Goal: Transaction & Acquisition: Purchase product/service

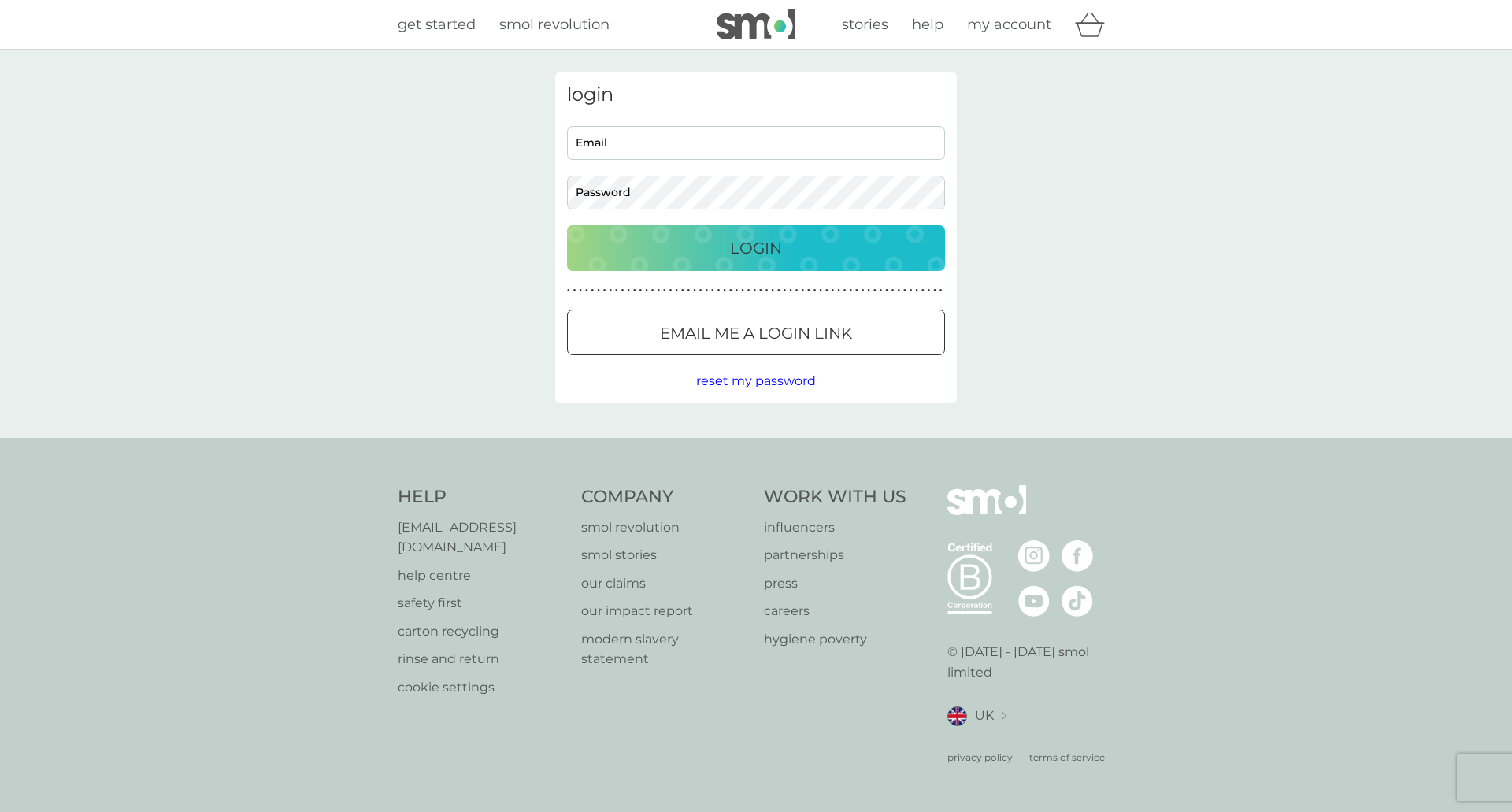
click at [717, 151] on input "Email" at bounding box center [756, 143] width 378 height 34
click at [634, 148] on input "Email" at bounding box center [756, 143] width 378 height 34
paste input "Wubeth!""
click at [744, 253] on p "Login" at bounding box center [756, 247] width 52 height 26
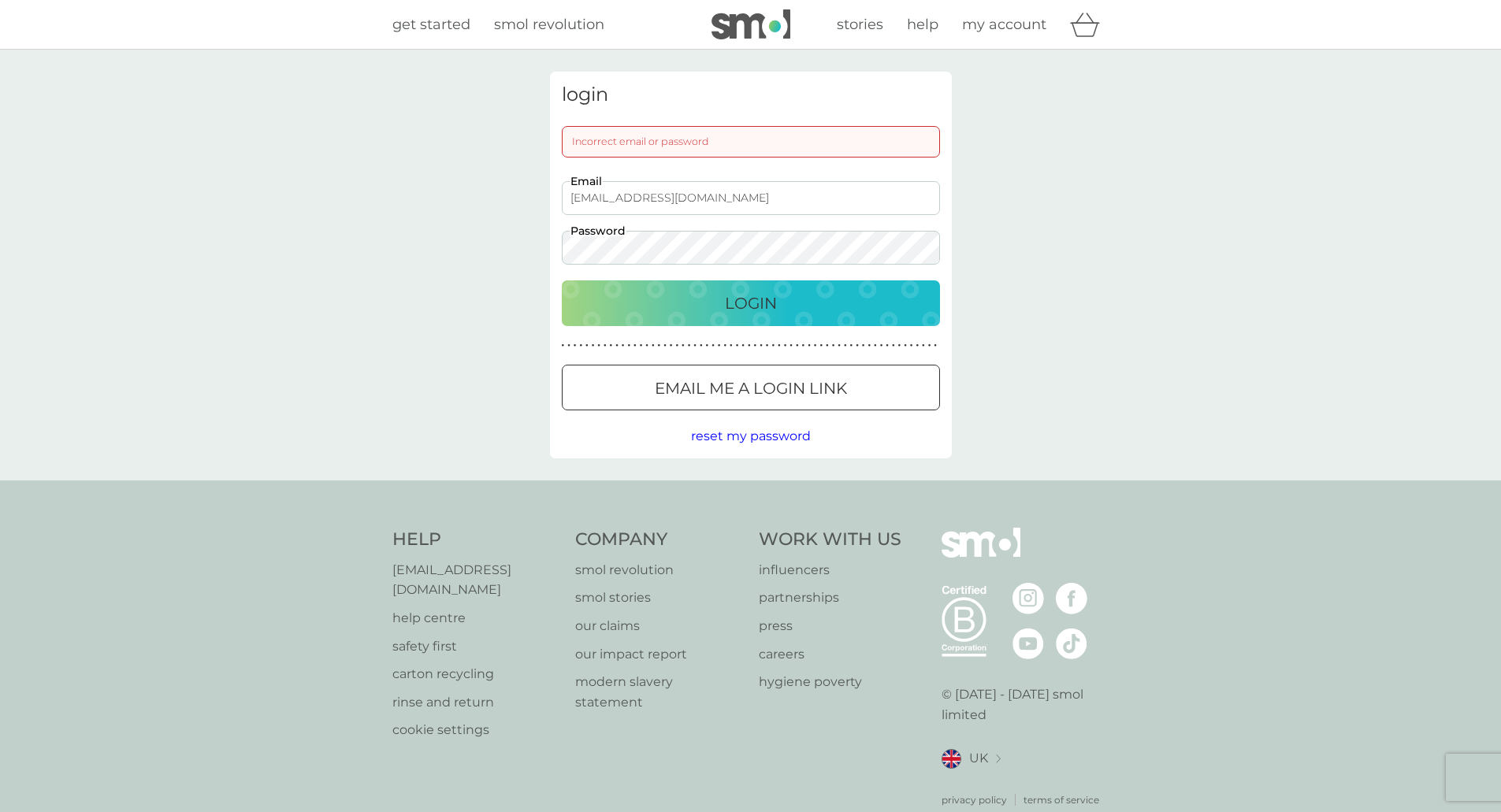
click at [272, 263] on div "login Incorrect email or password stuart@kingdom-ministries.org.uk Email Passwo…" at bounding box center [750, 264] width 1501 height 430
drag, startPoint x: 604, startPoint y: 199, endPoint x: 241, endPoint y: 228, distance: 364.2
click at [241, 228] on div "login Incorrect email or password stuart@kingdom-ministries.org.uk Email Passwo…" at bounding box center [750, 264] width 1501 height 430
type input "liz@kingdom-ministries.org.uk"
click at [786, 304] on div "Login" at bounding box center [750, 303] width 347 height 26
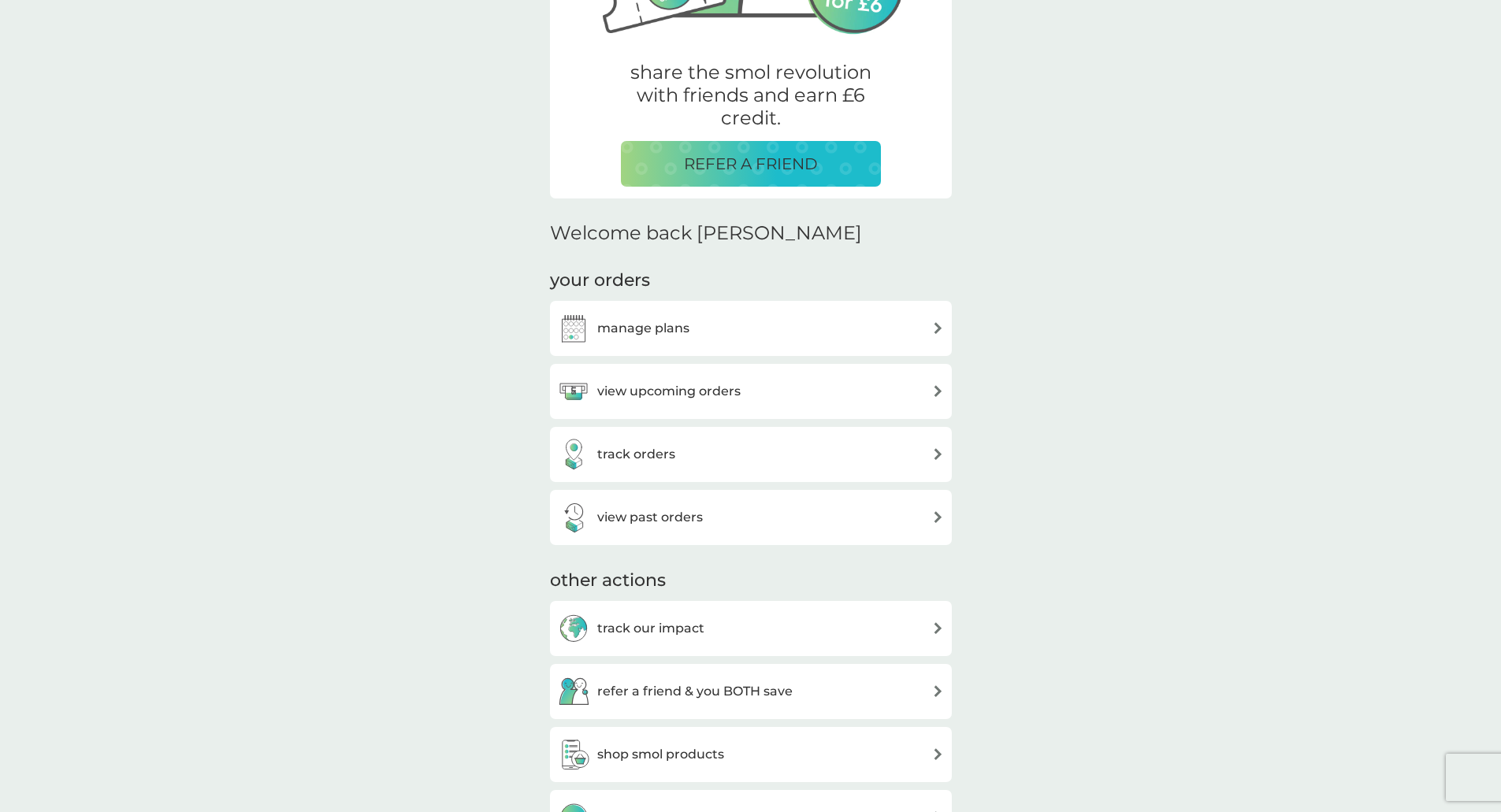
scroll to position [315, 0]
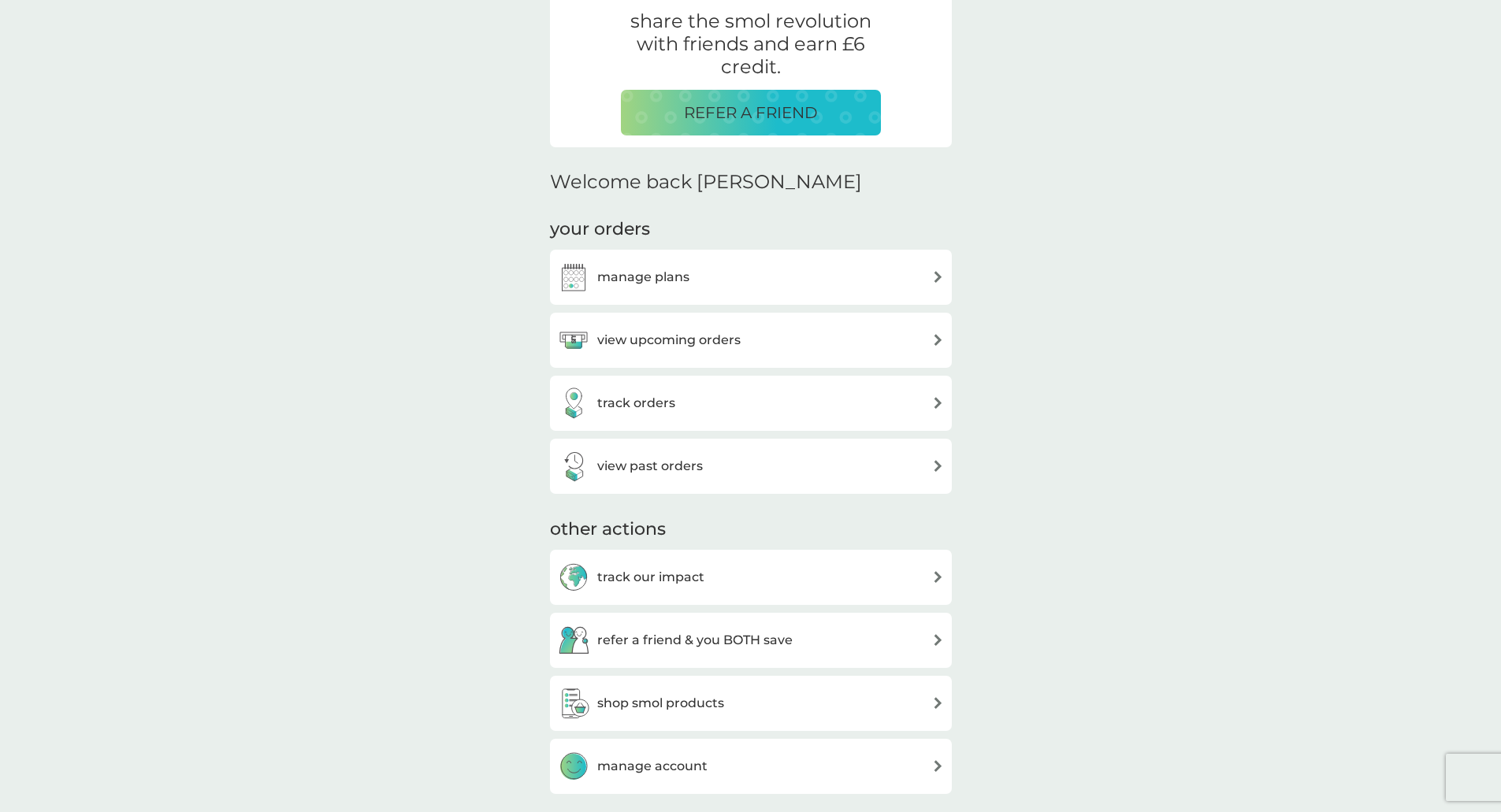
click at [935, 282] on img at bounding box center [937, 277] width 11 height 11
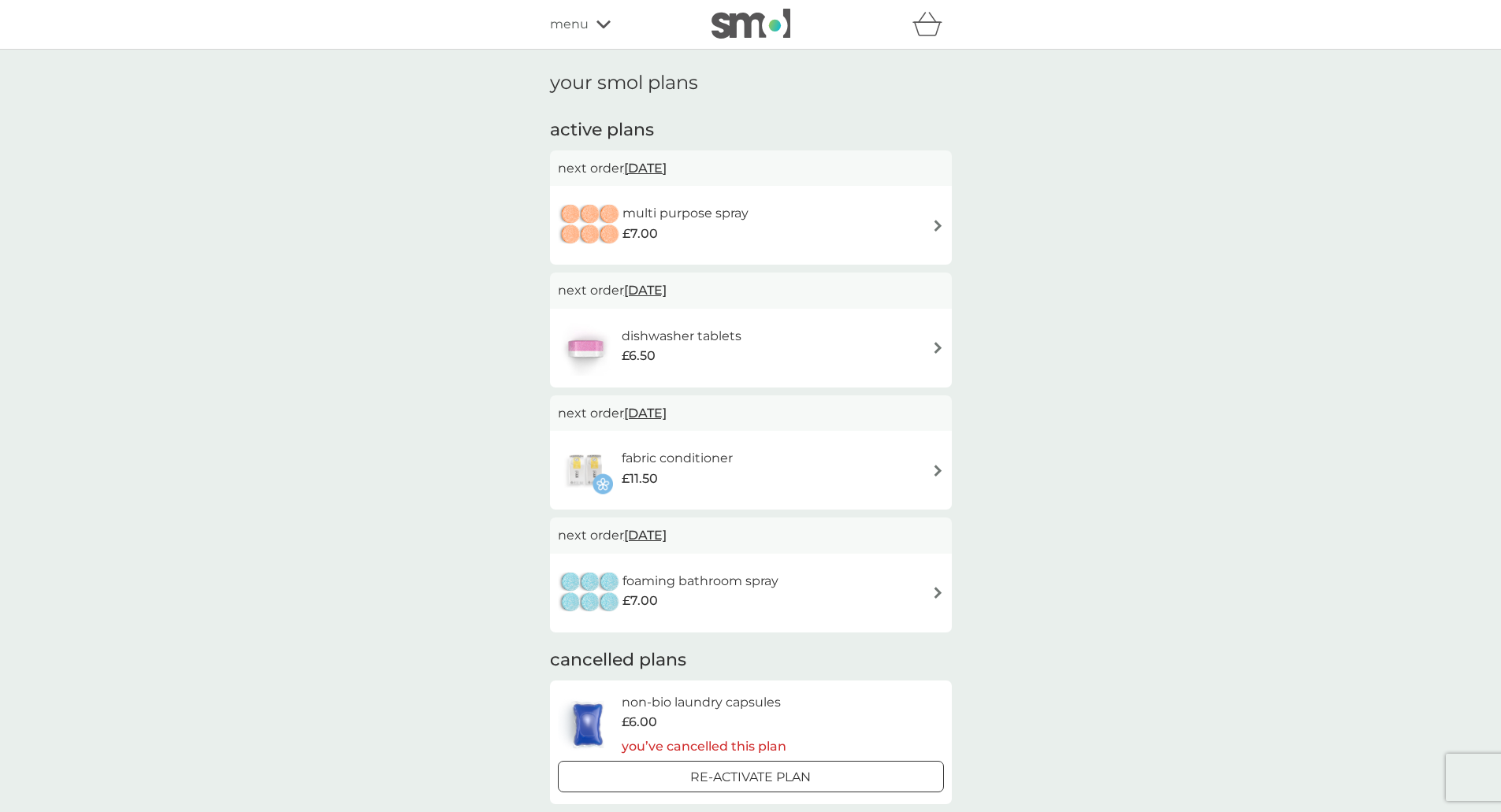
click at [588, 32] on div "menu" at bounding box center [616, 24] width 133 height 20
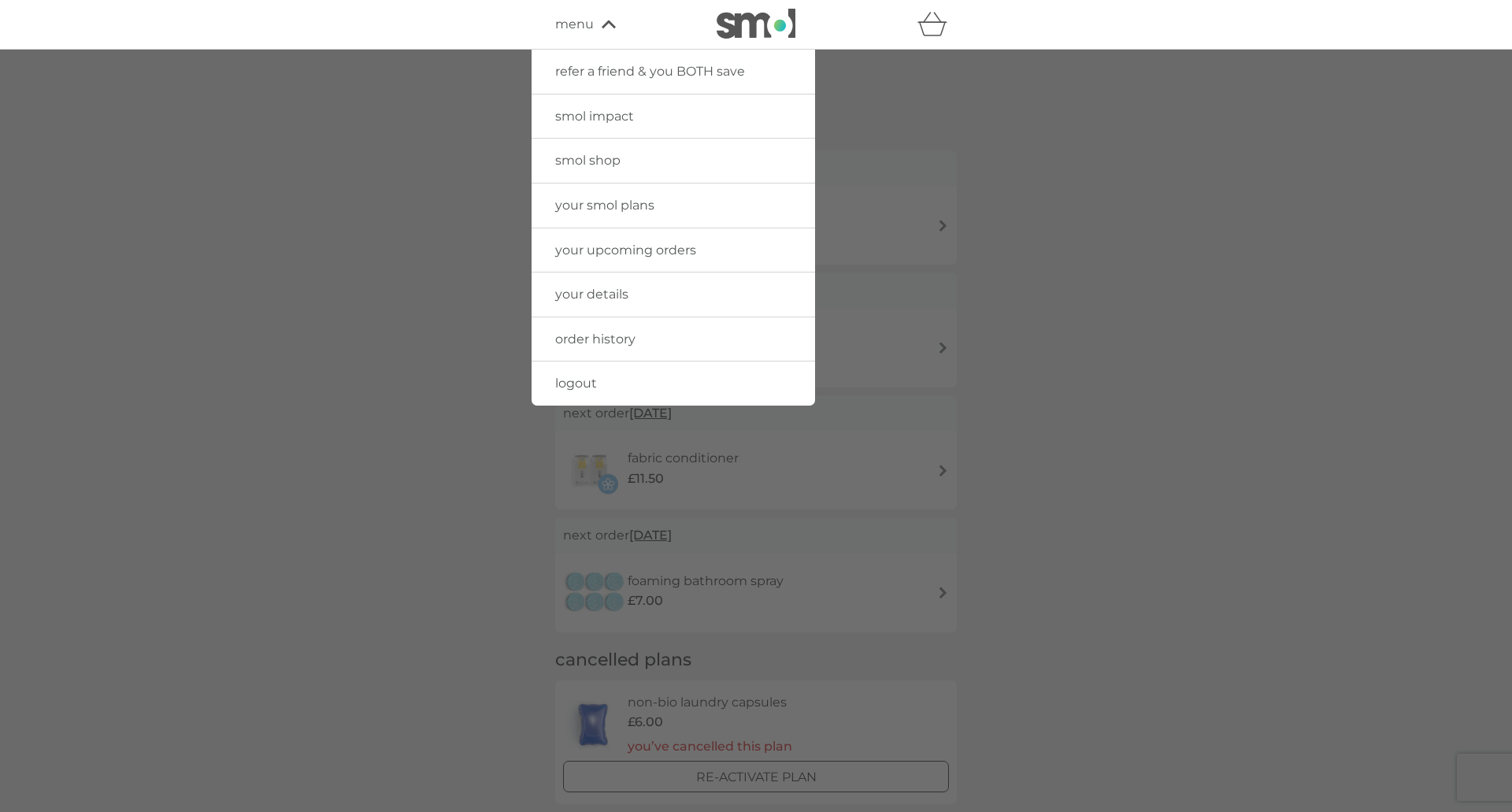
click at [596, 163] on span "smol shop" at bounding box center [588, 160] width 65 height 15
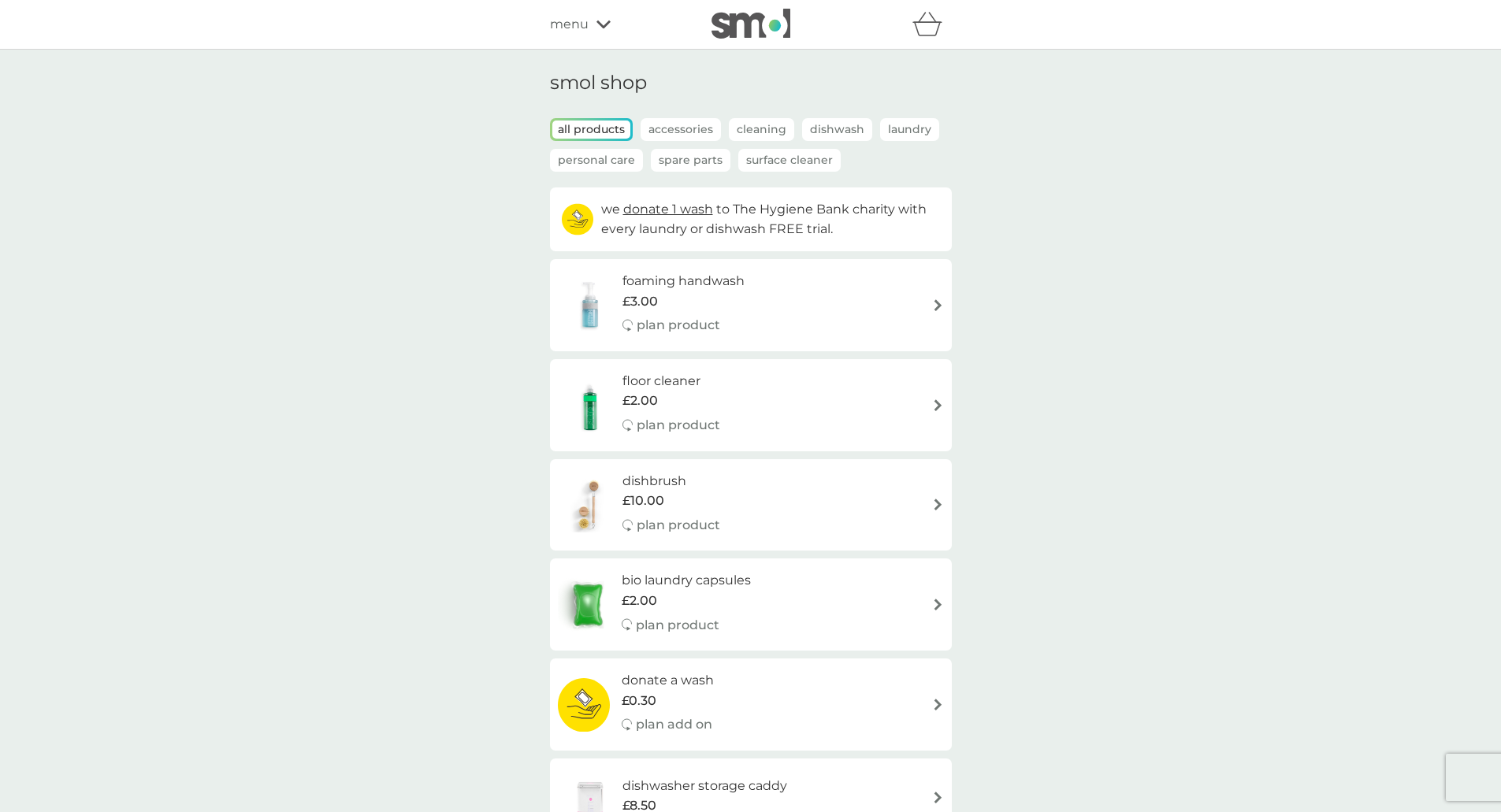
click at [752, 127] on p "Cleaning" at bounding box center [761, 130] width 65 height 23
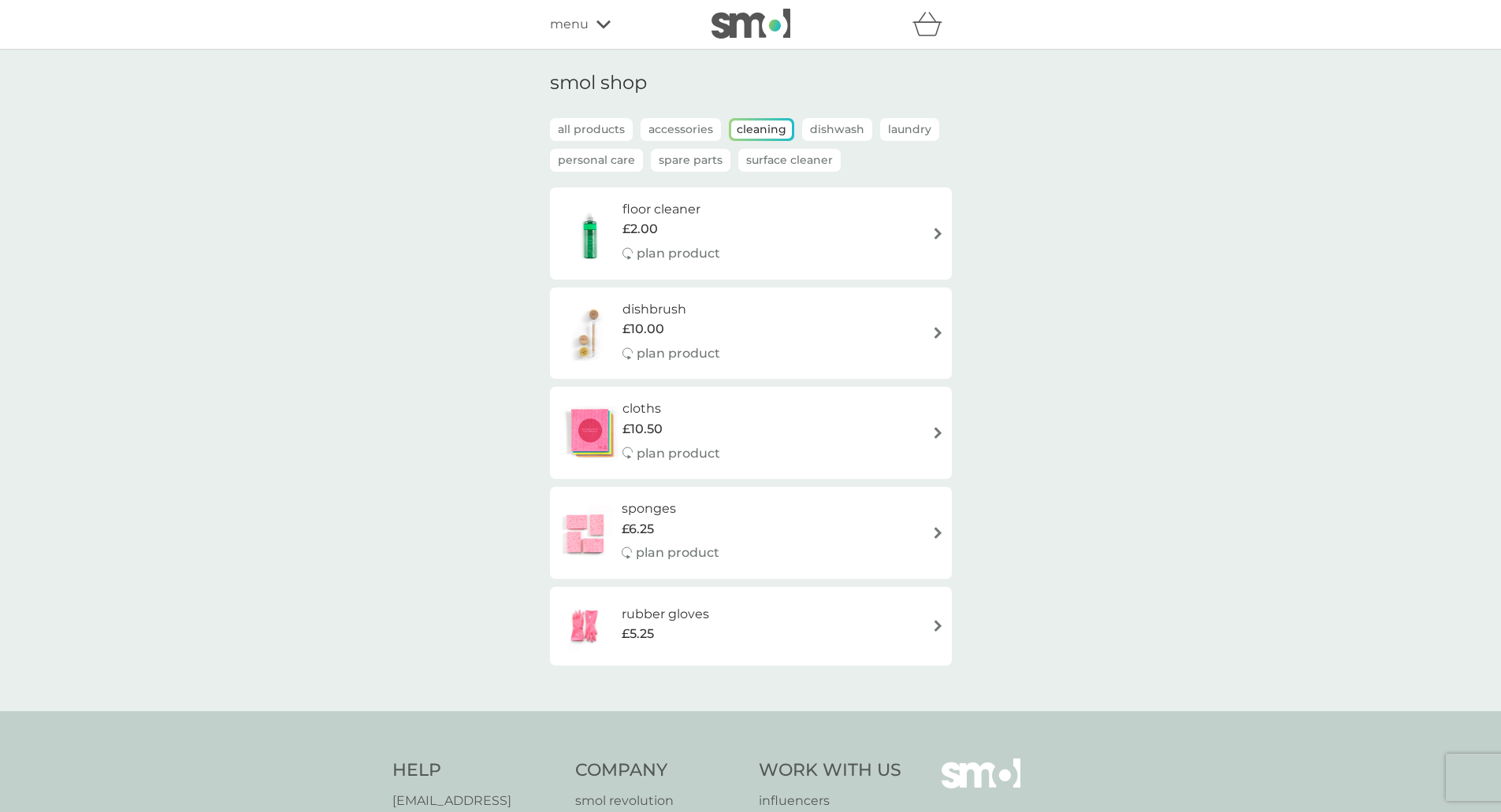
click at [770, 23] on img at bounding box center [750, 24] width 79 height 30
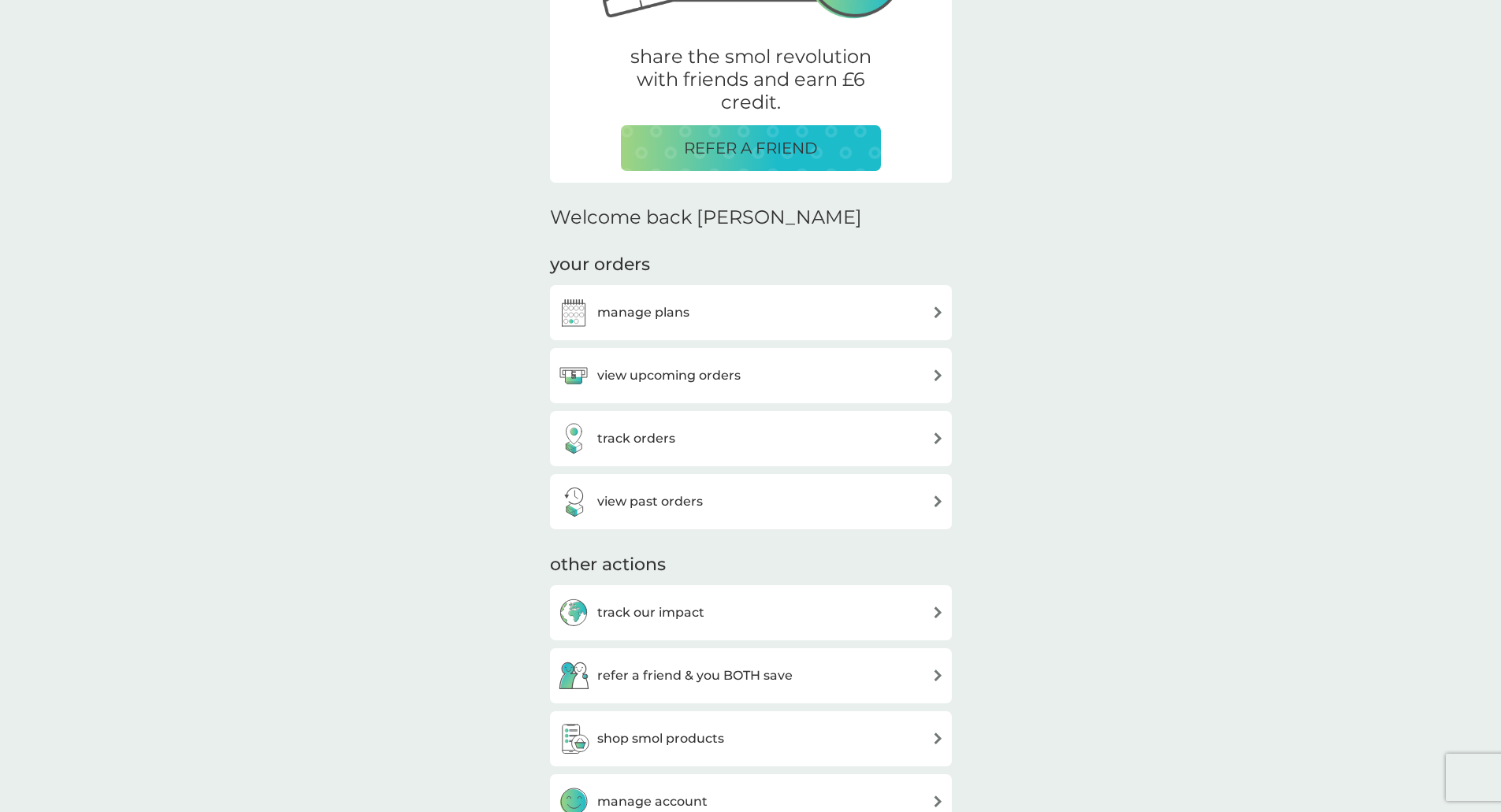
scroll to position [236, 0]
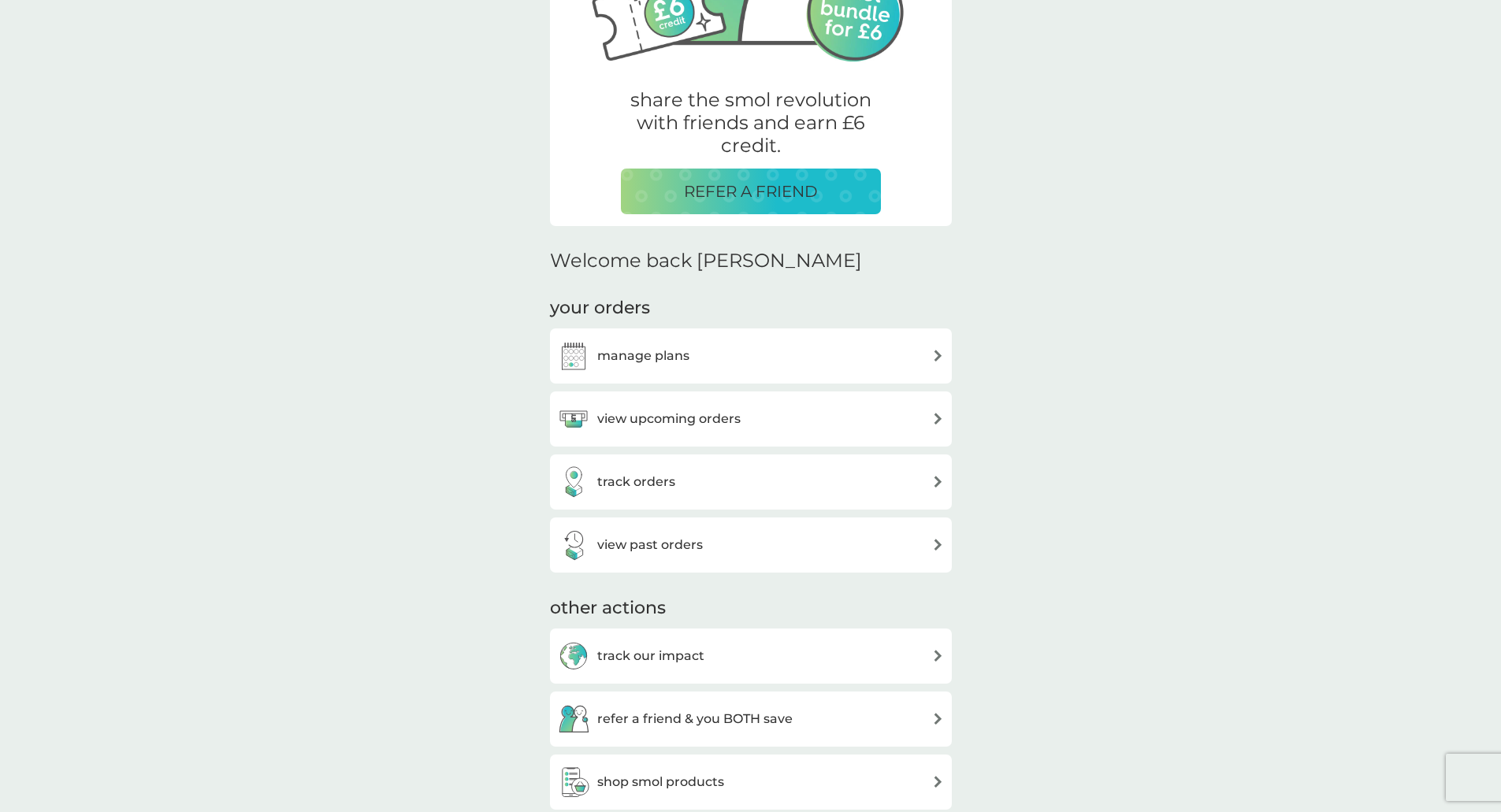
click at [685, 420] on h3 "view upcoming orders" at bounding box center [669, 419] width 143 height 20
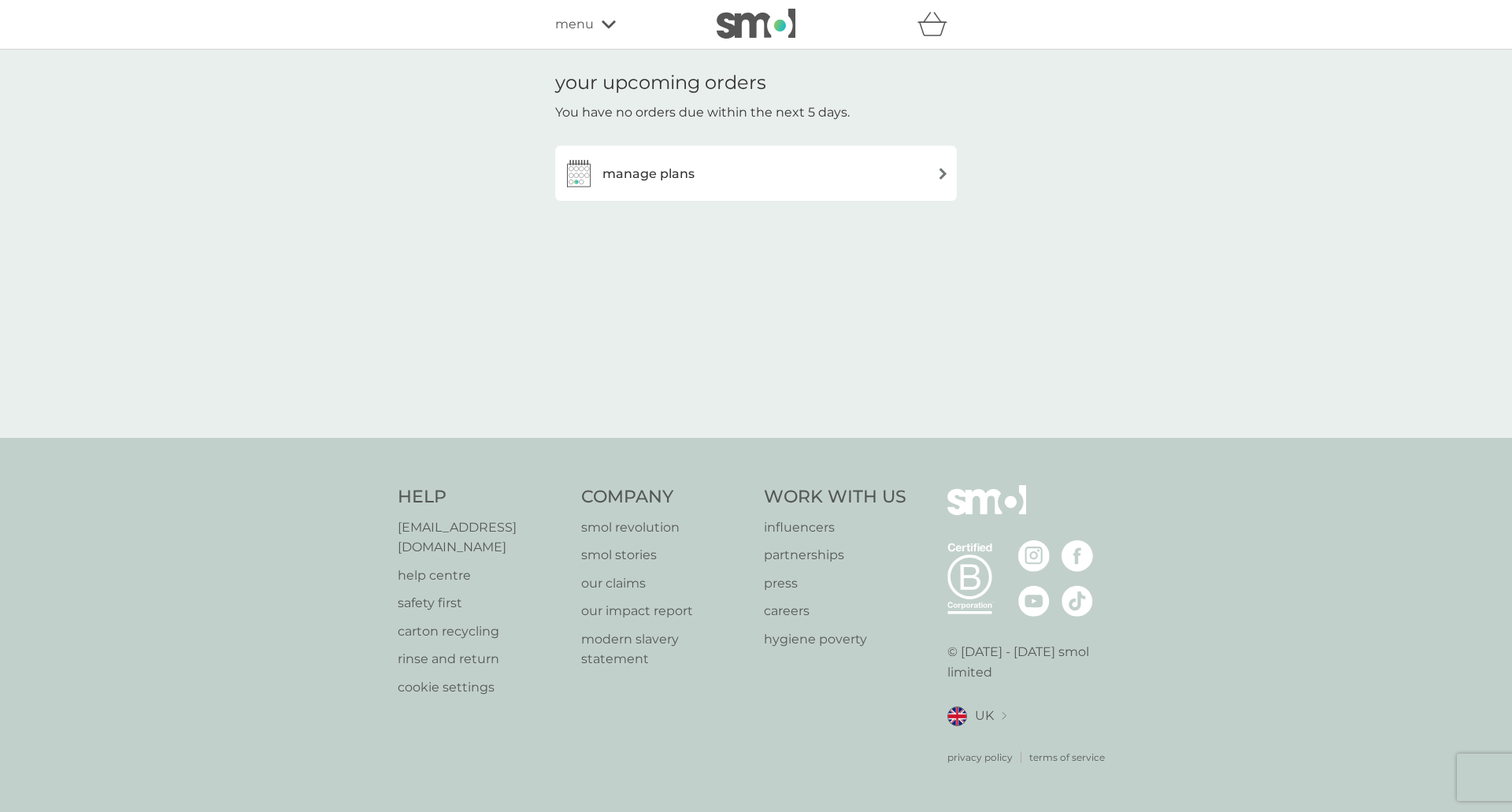
click at [935, 177] on div "manage plans" at bounding box center [756, 173] width 386 height 32
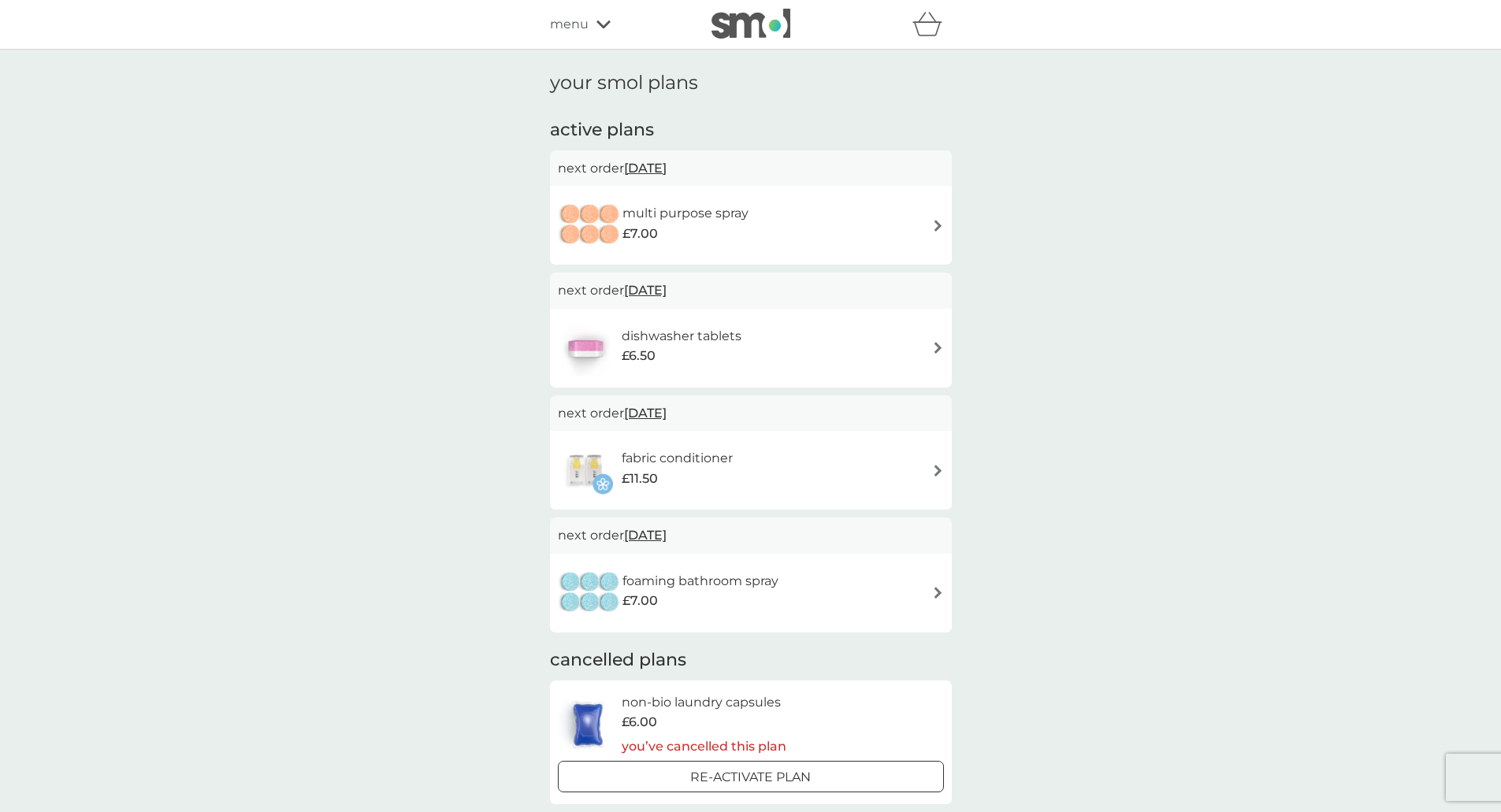
click at [769, 27] on img at bounding box center [750, 24] width 79 height 30
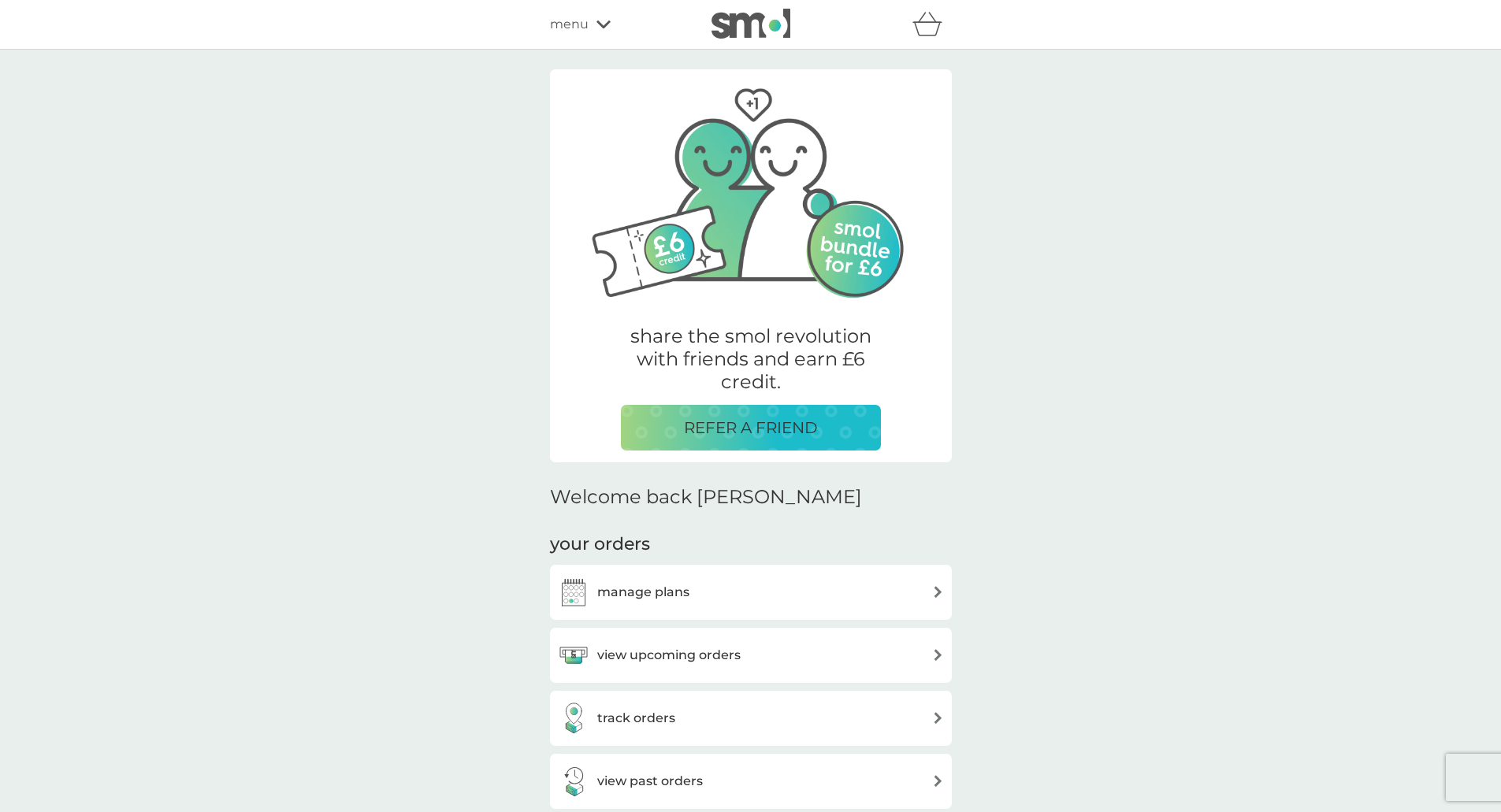
click at [769, 27] on img at bounding box center [750, 24] width 79 height 30
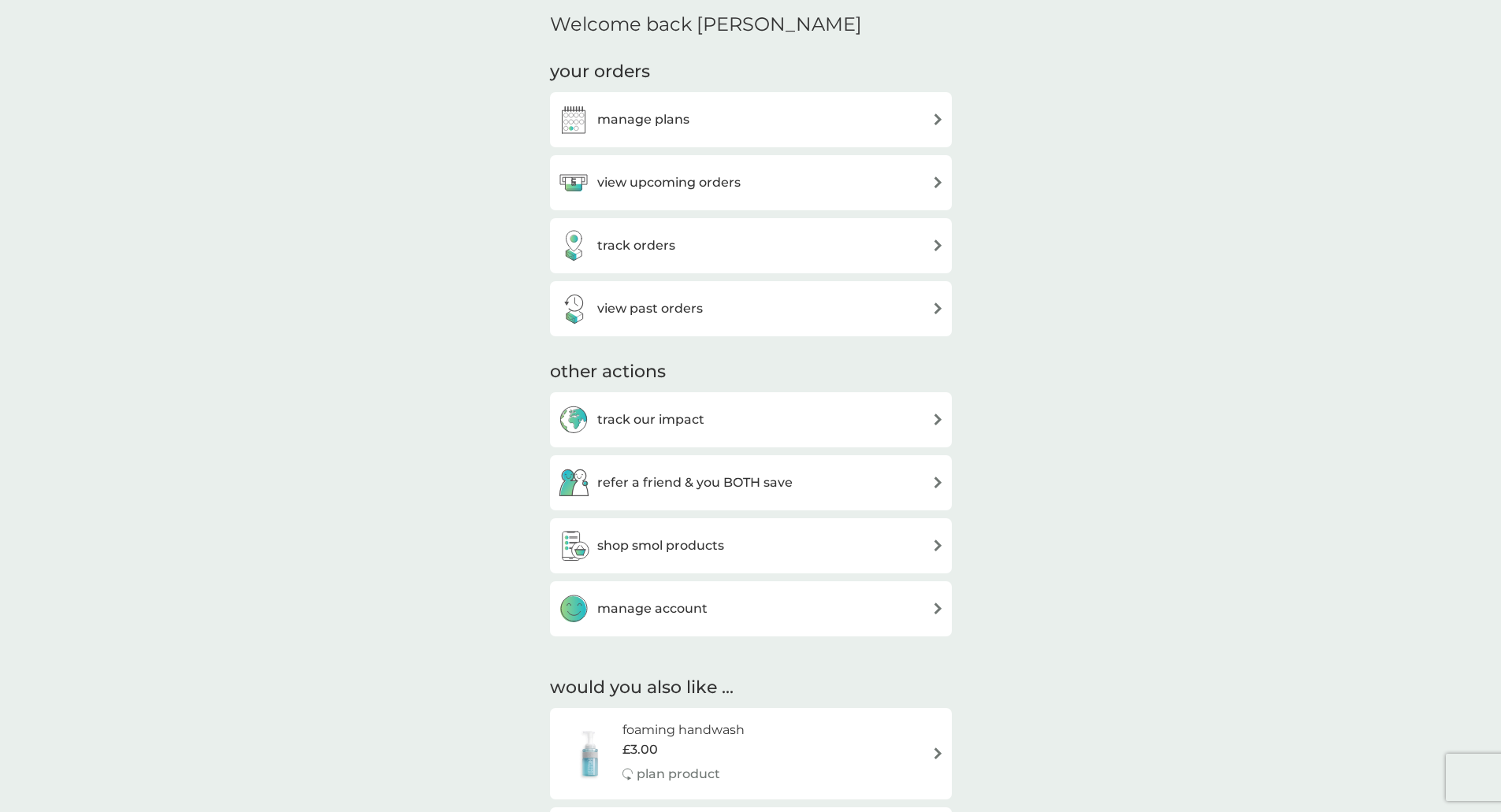
scroll to position [551, 0]
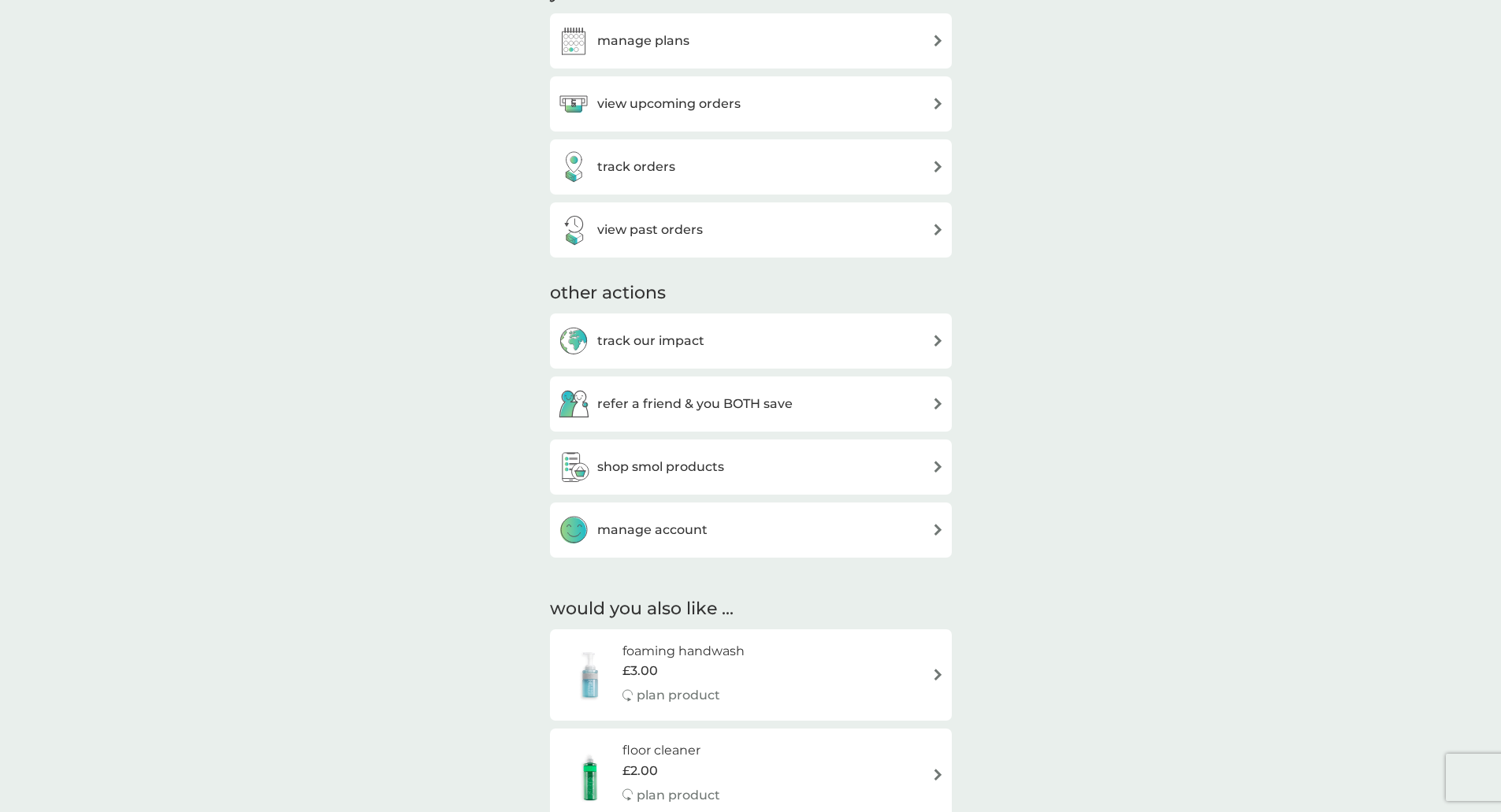
click at [928, 463] on div "shop smol products" at bounding box center [750, 467] width 386 height 32
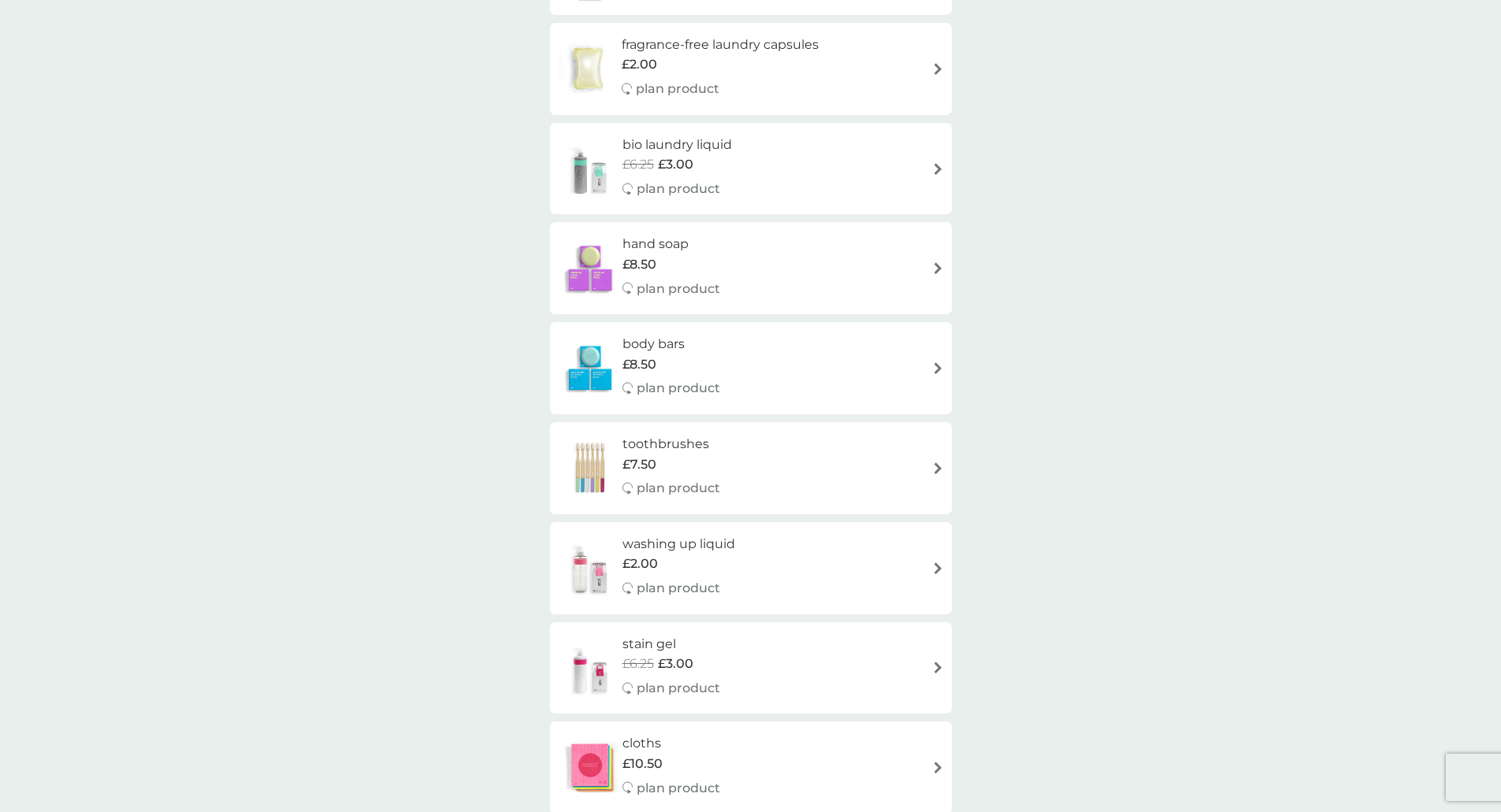
scroll to position [866, 0]
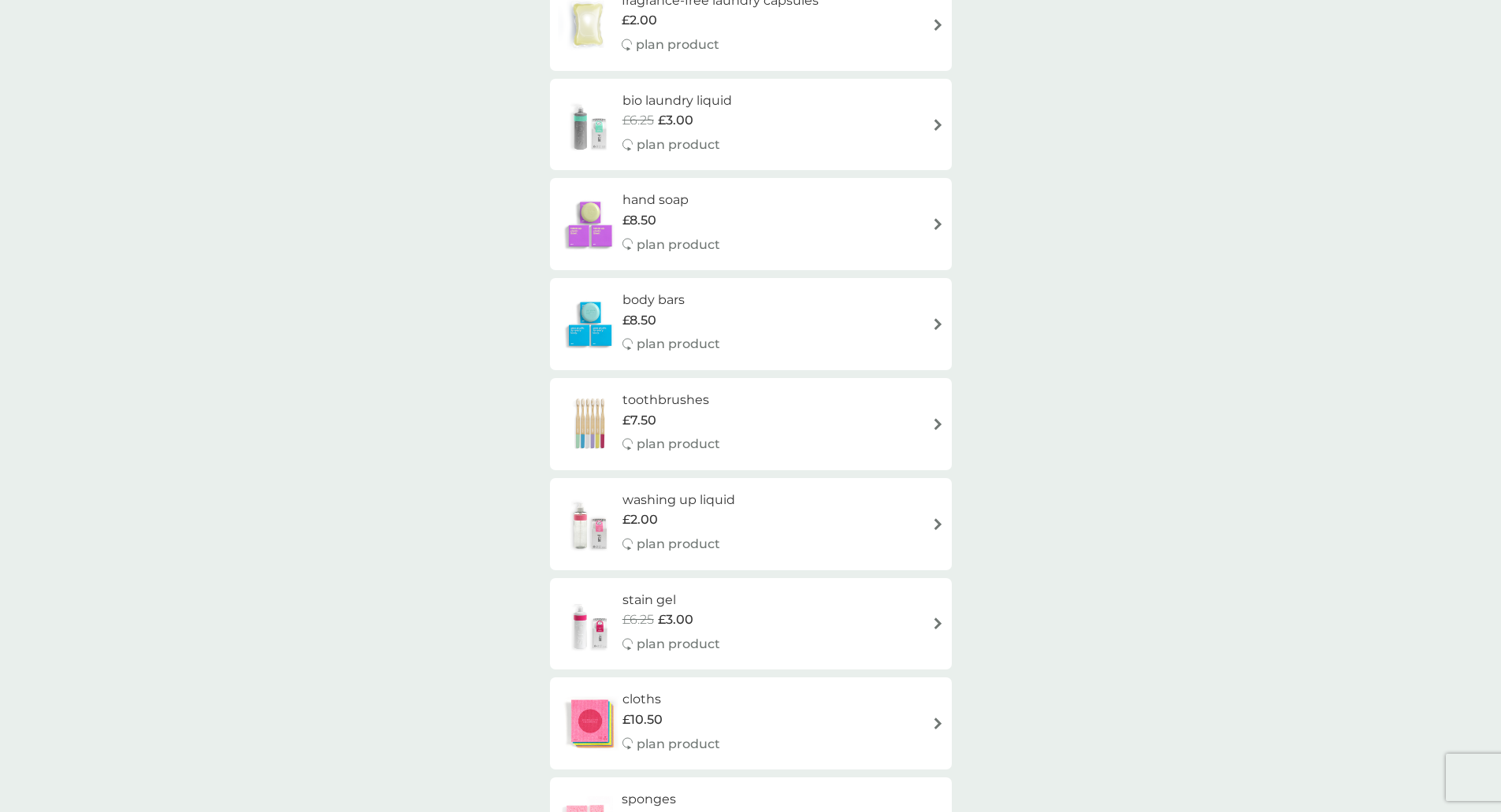
click at [943, 521] on img at bounding box center [937, 523] width 11 height 11
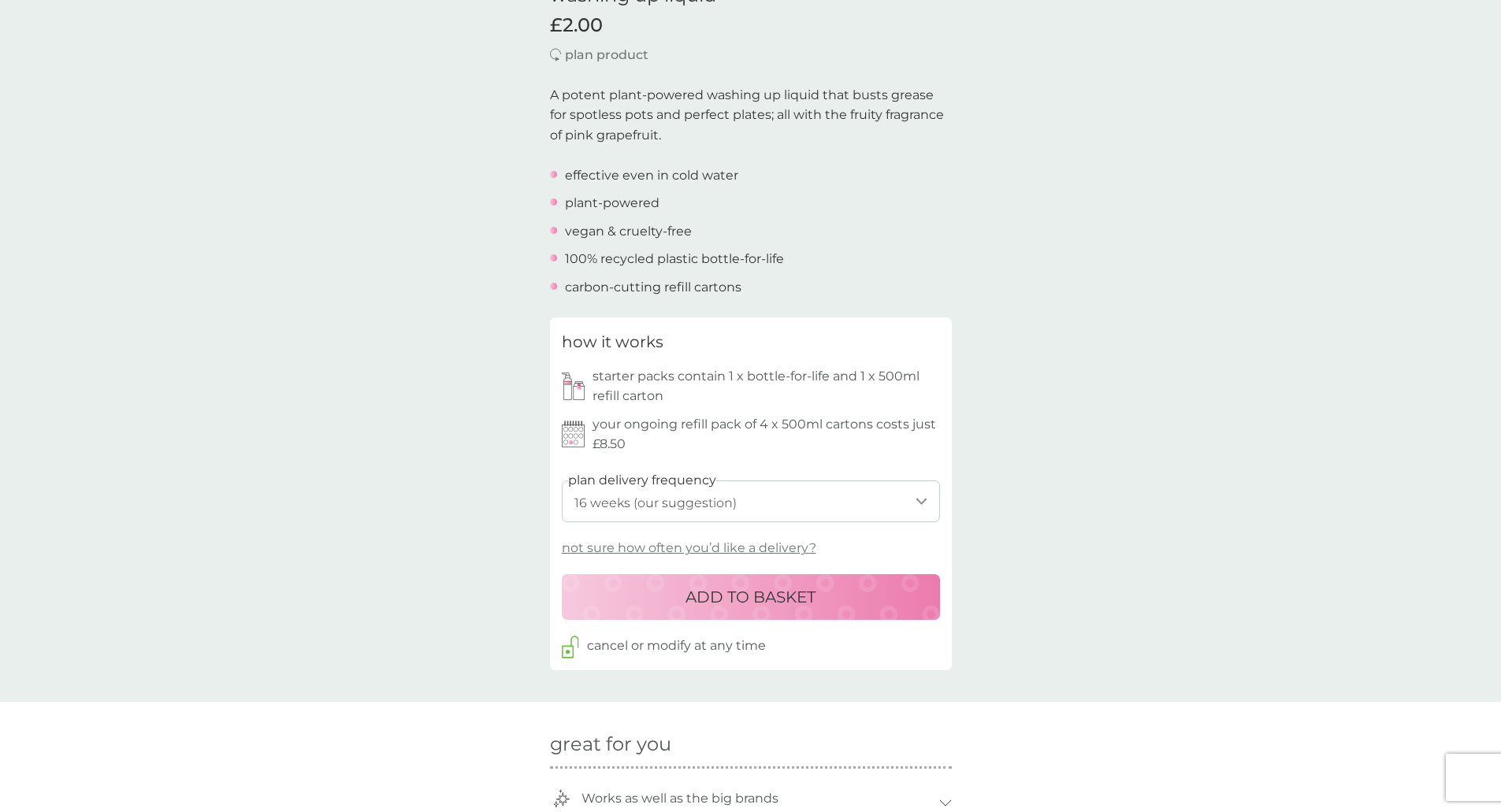
scroll to position [473, 0]
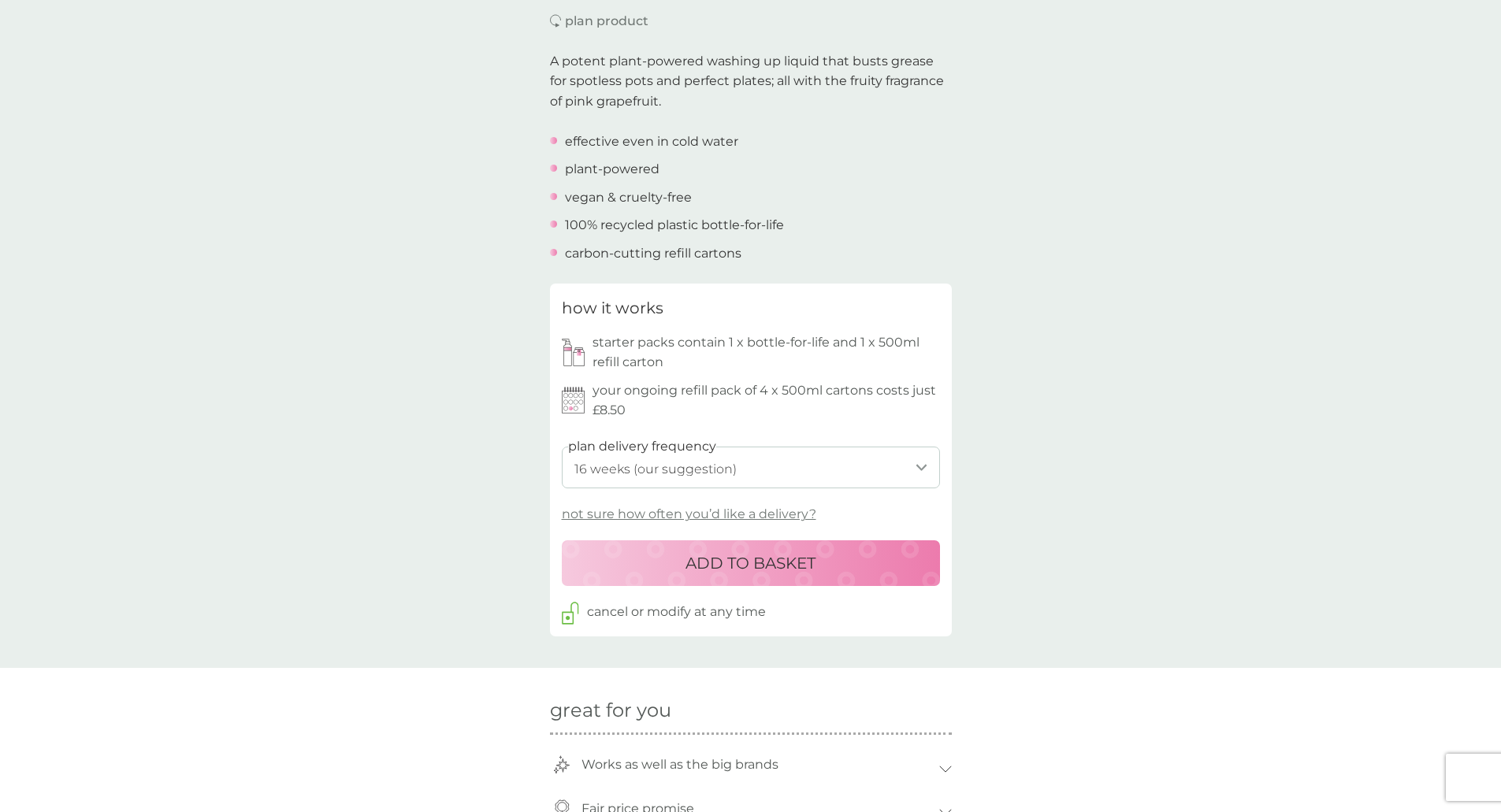
click at [919, 473] on select "1 week 2 weeks 3 weeks 4 weeks 5 weeks 6 weeks 7 weeks 8 weeks 9 weeks 10 weeks…" at bounding box center [750, 467] width 378 height 42
select select "140"
click at [561, 446] on select "1 week 2 weeks 3 weeks 4 weeks 5 weeks 6 weeks 7 weeks 8 weeks 9 weeks 10 weeks…" at bounding box center [750, 467] width 378 height 42
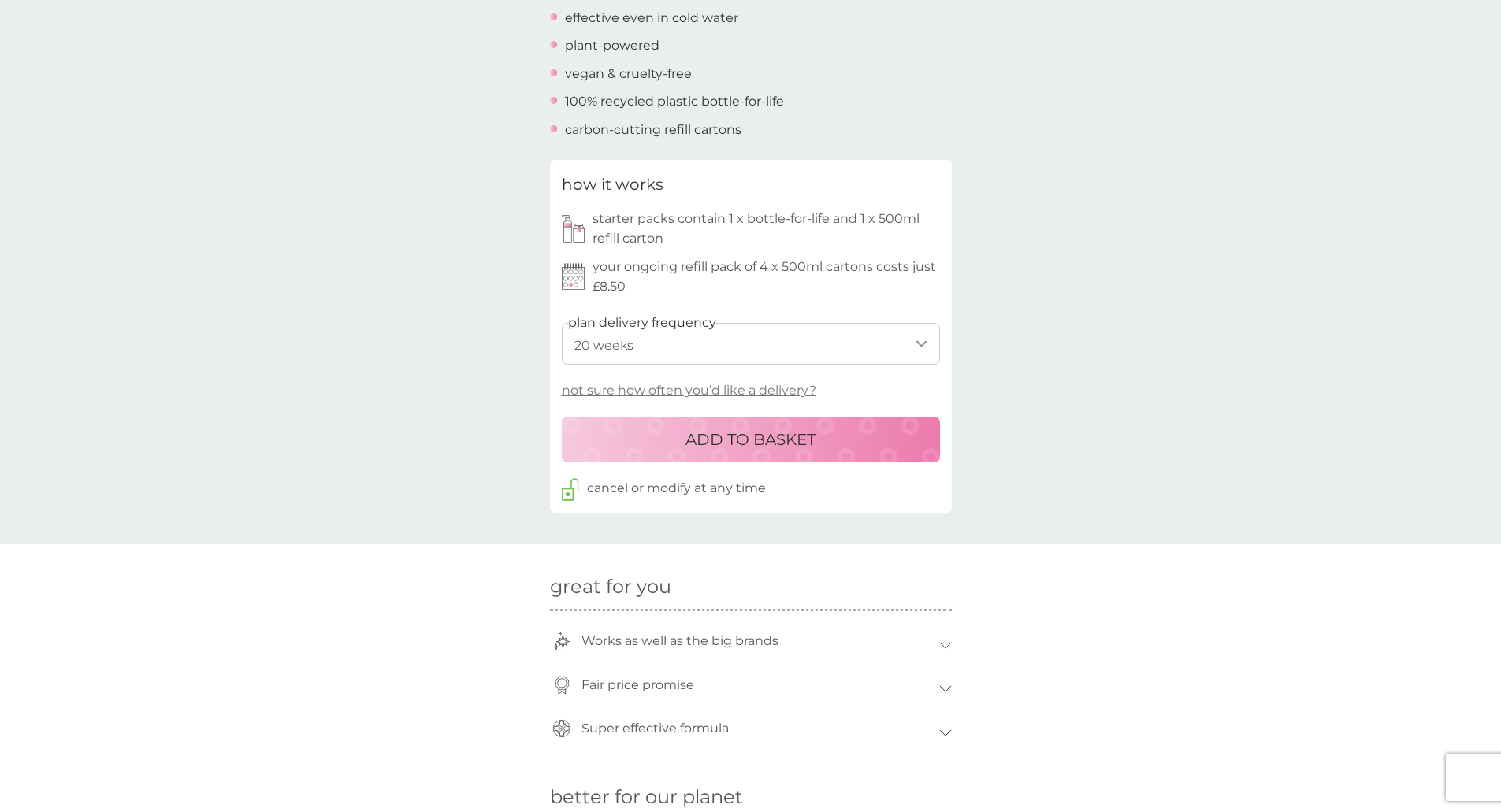
scroll to position [630, 0]
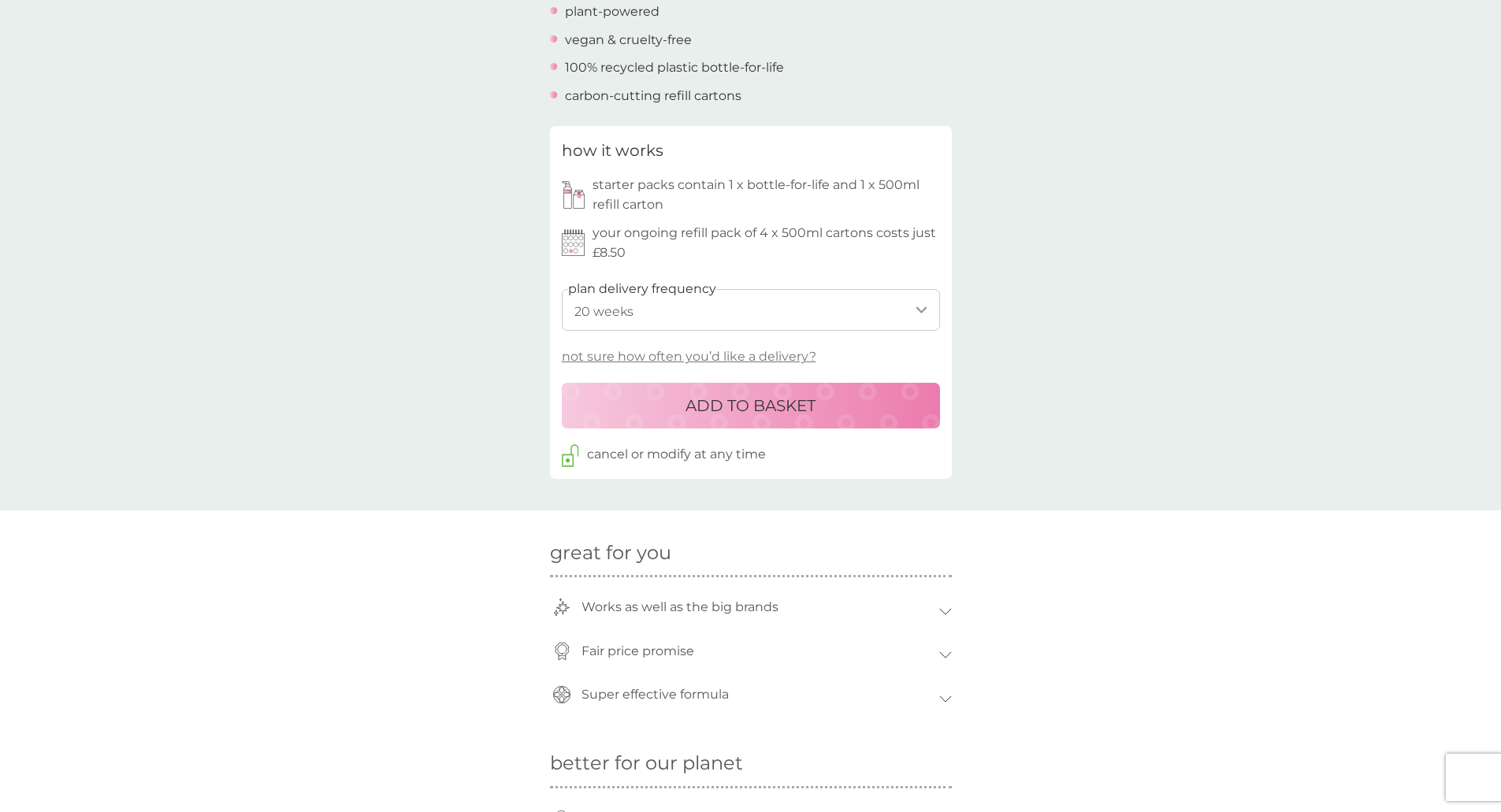
click at [757, 406] on p "ADD TO BASKET" at bounding box center [750, 406] width 130 height 26
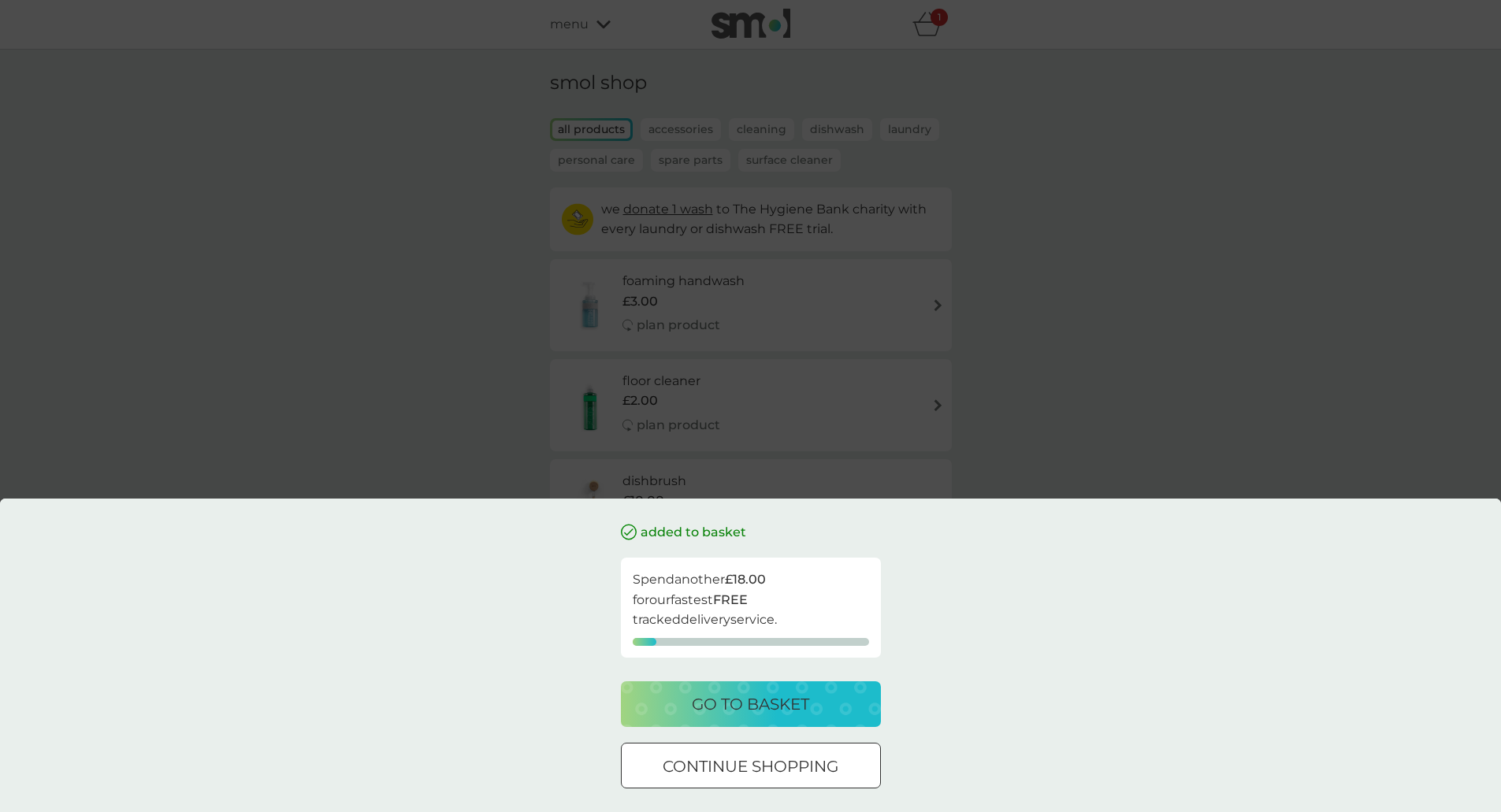
click at [772, 711] on p "go to basket" at bounding box center [750, 703] width 118 height 26
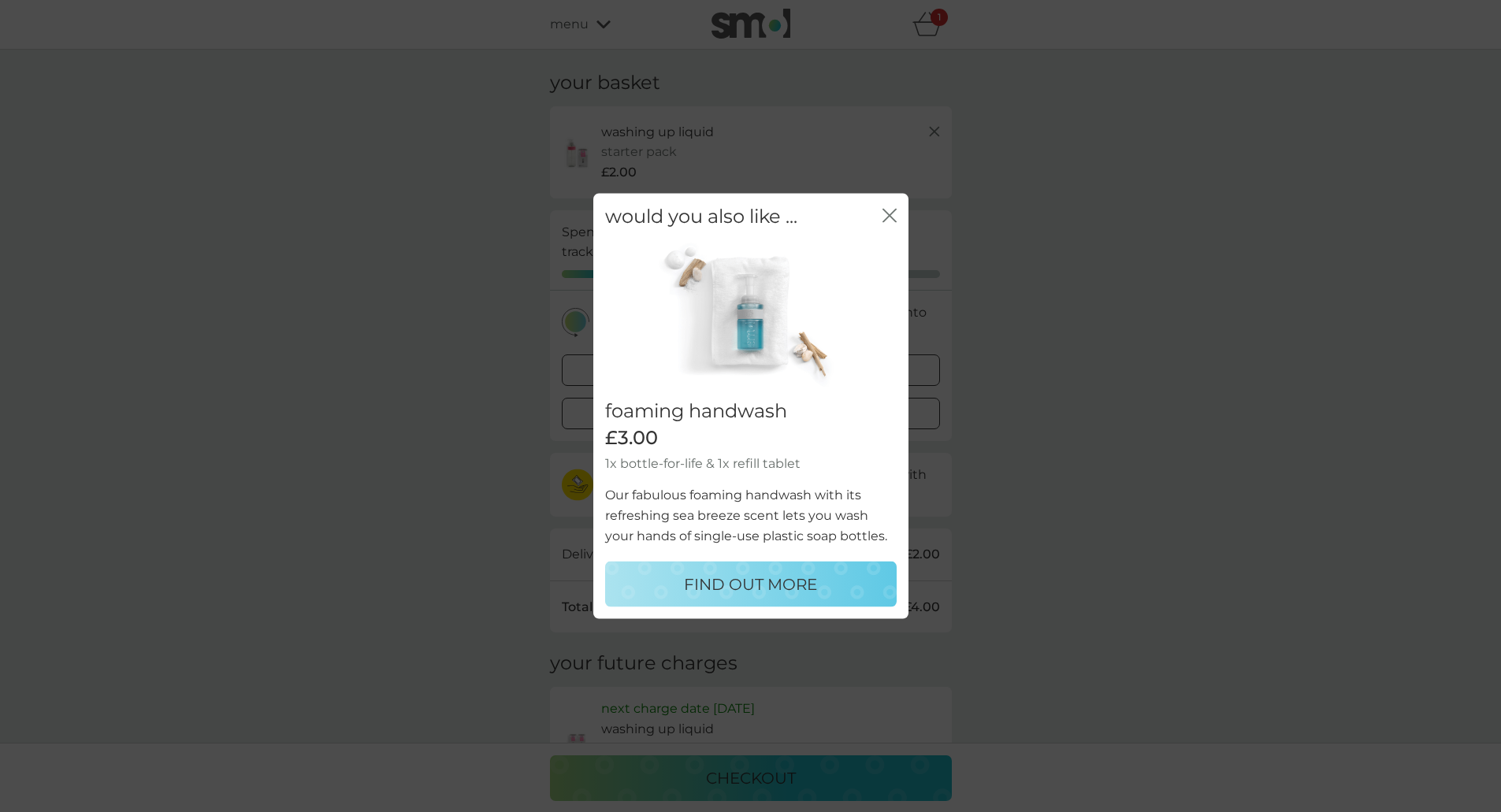
click at [880, 201] on div "would you also like ... close" at bounding box center [750, 216] width 315 height 47
click at [888, 221] on icon "close" at bounding box center [889, 215] width 14 height 14
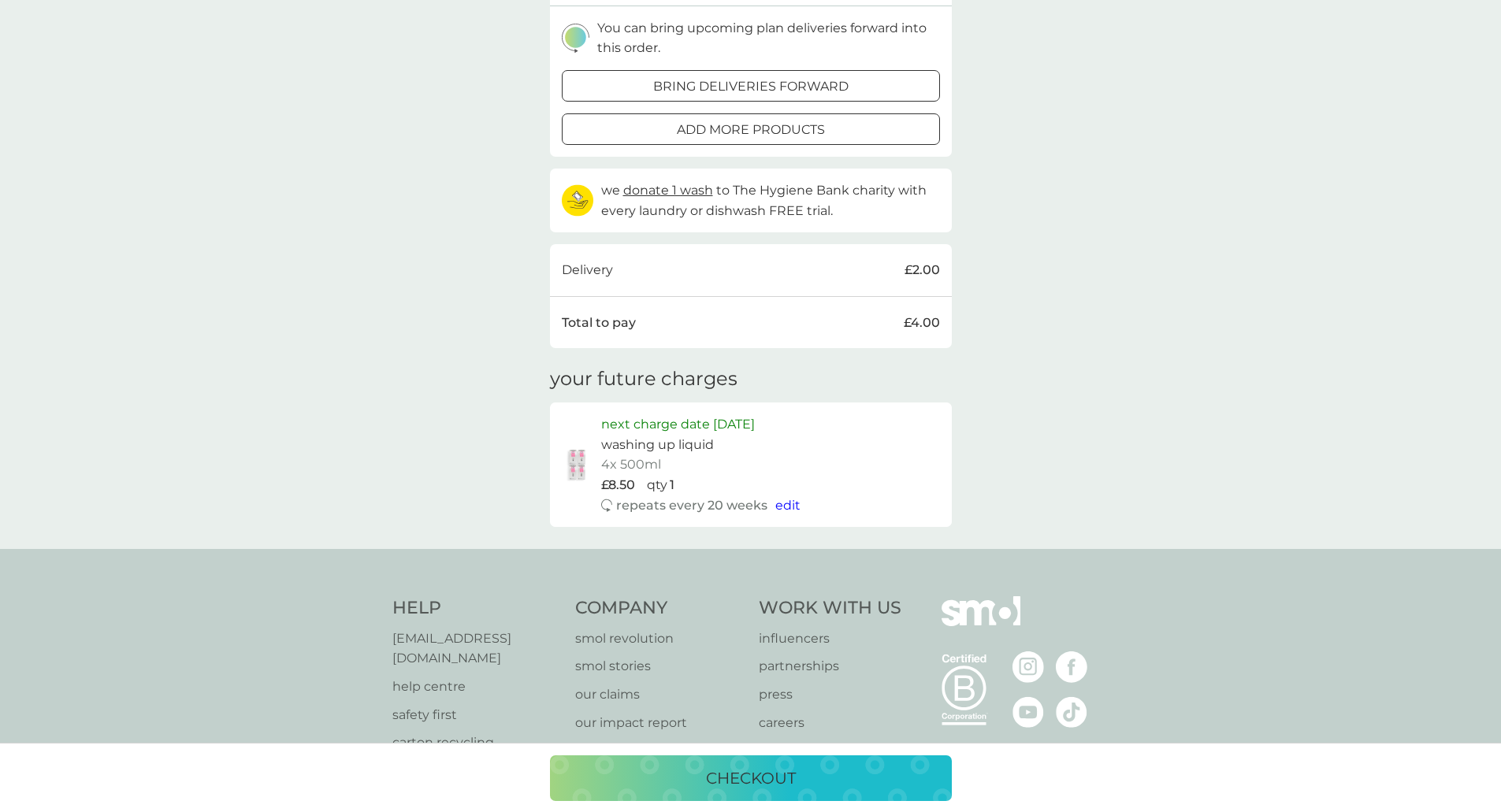
scroll to position [315, 0]
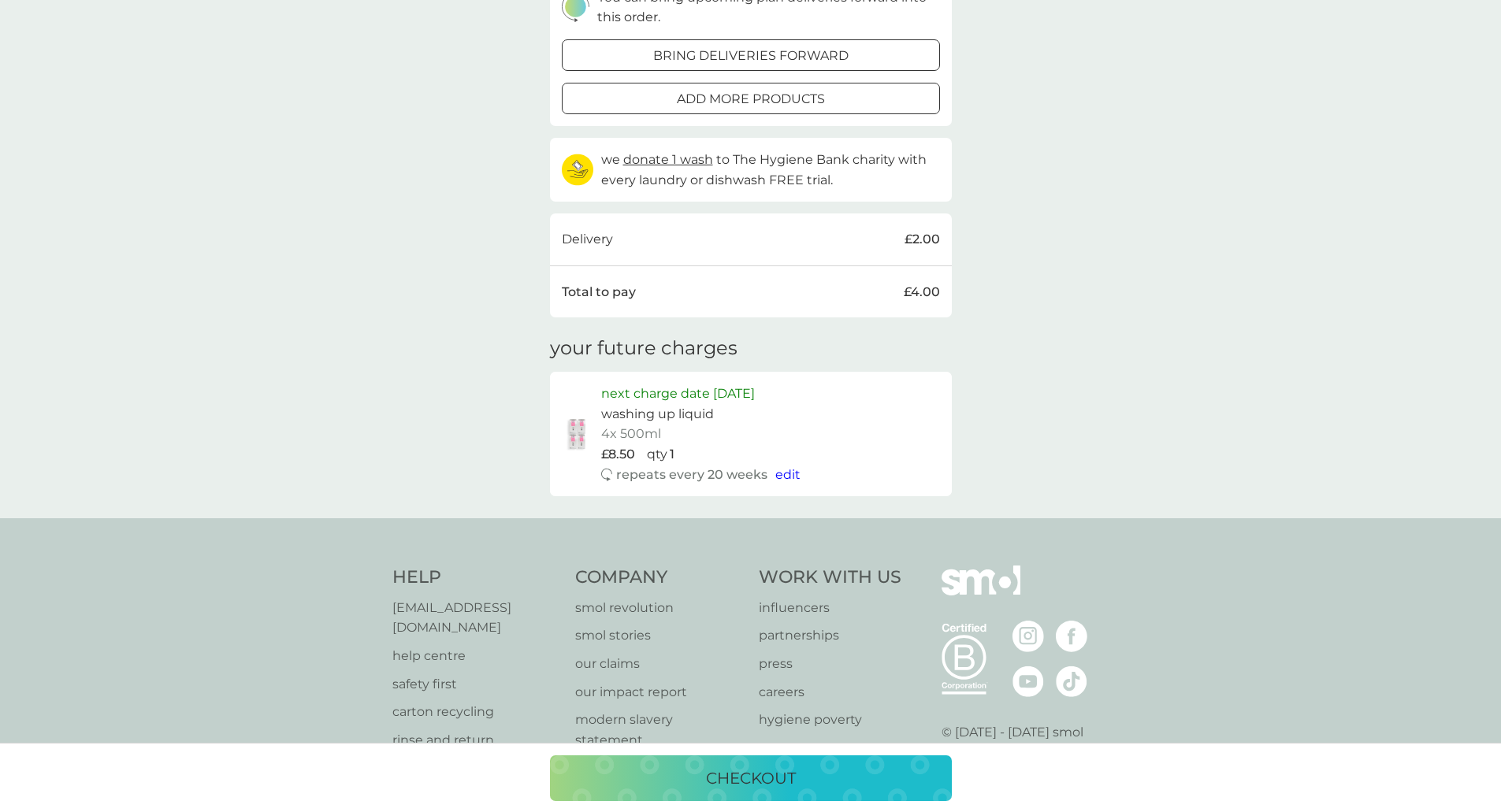
click at [781, 472] on span "edit" at bounding box center [788, 474] width 26 height 15
select select "140"
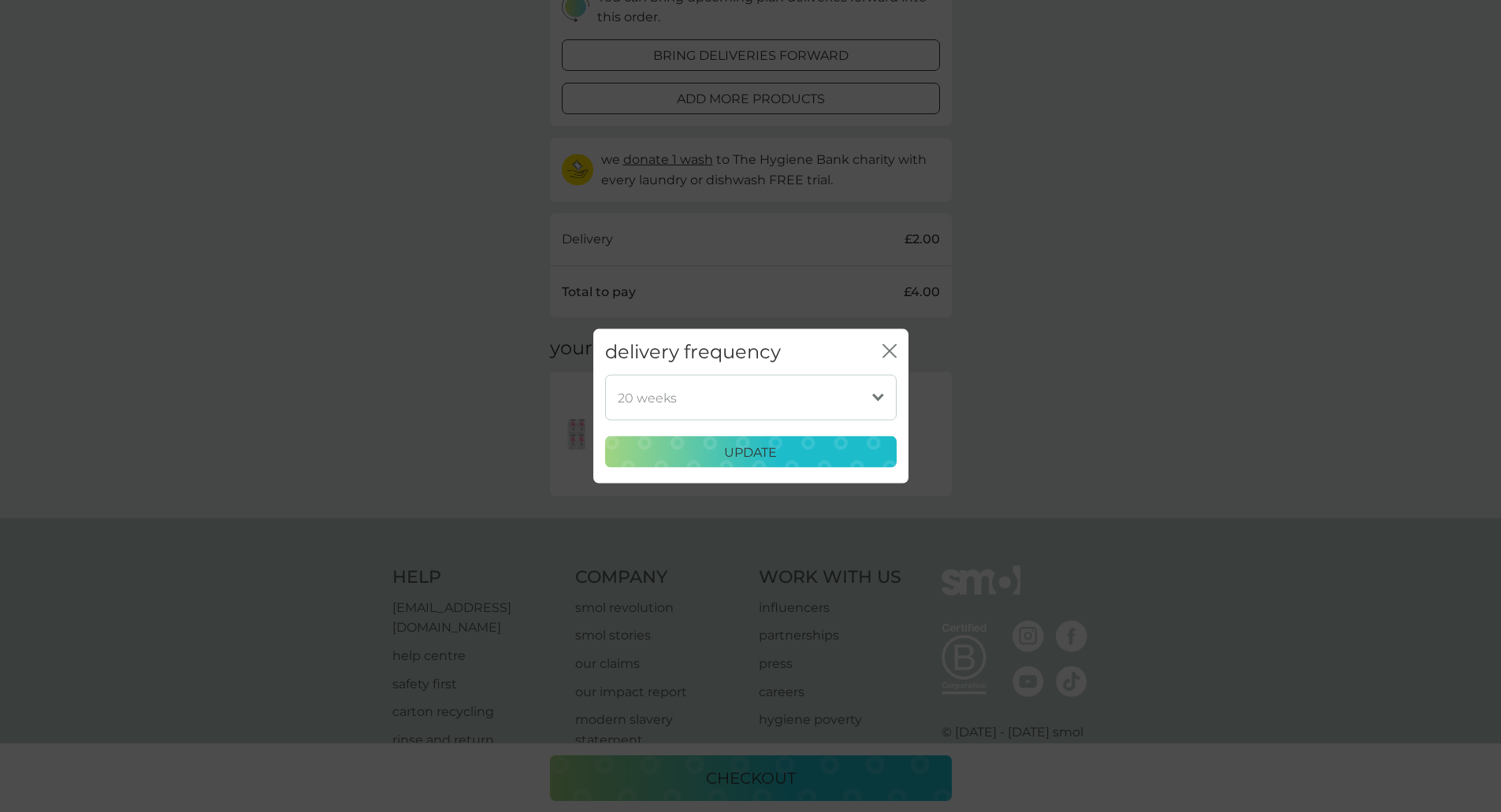
click at [863, 404] on select "1 week 2 weeks 3 weeks 4 weeks 5 weeks 6 weeks 7 weeks 8 weeks 9 weeks 10 weeks…" at bounding box center [750, 398] width 292 height 46
click at [782, 451] on div "update" at bounding box center [750, 452] width 271 height 20
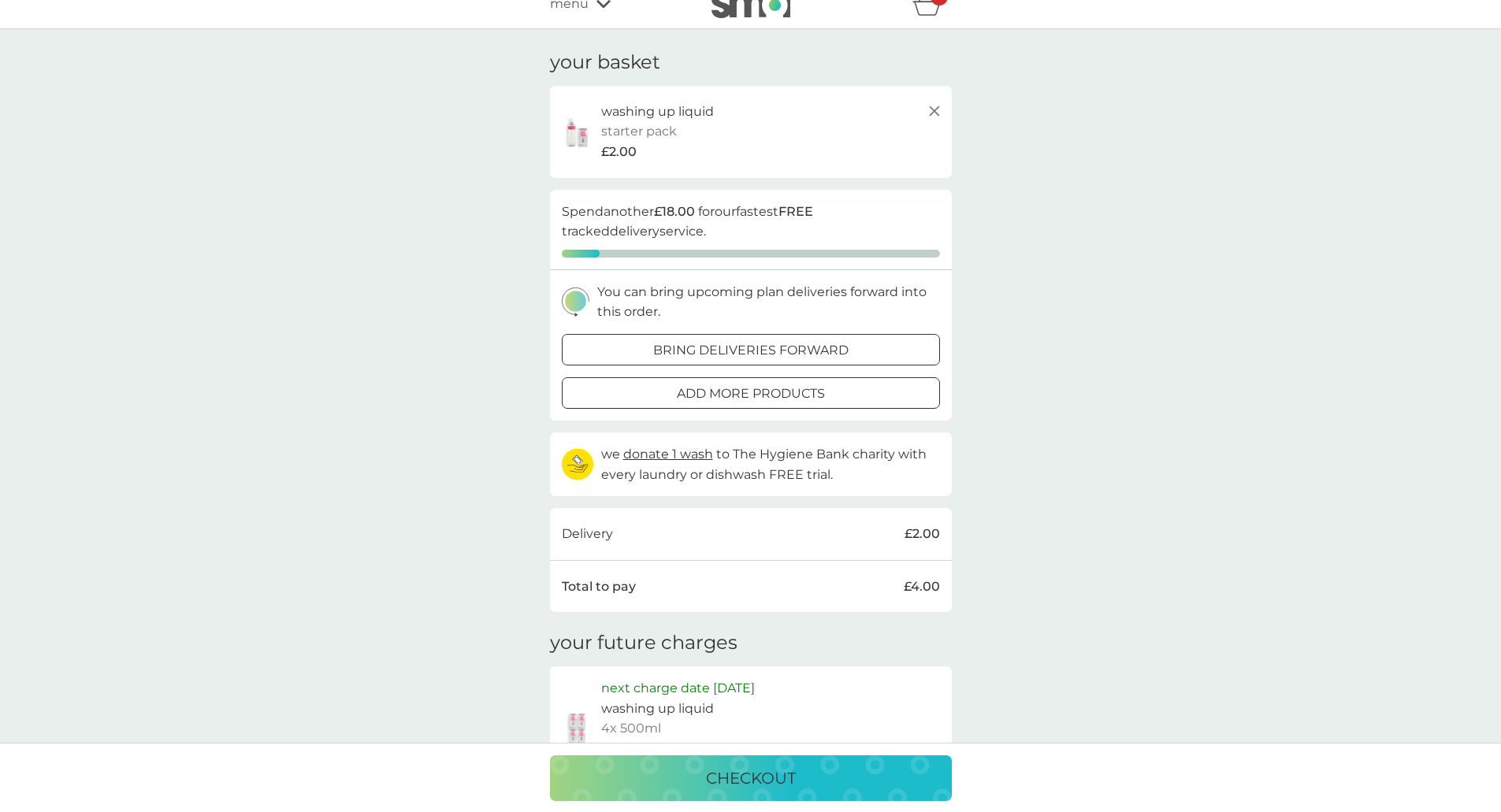
scroll to position [0, 0]
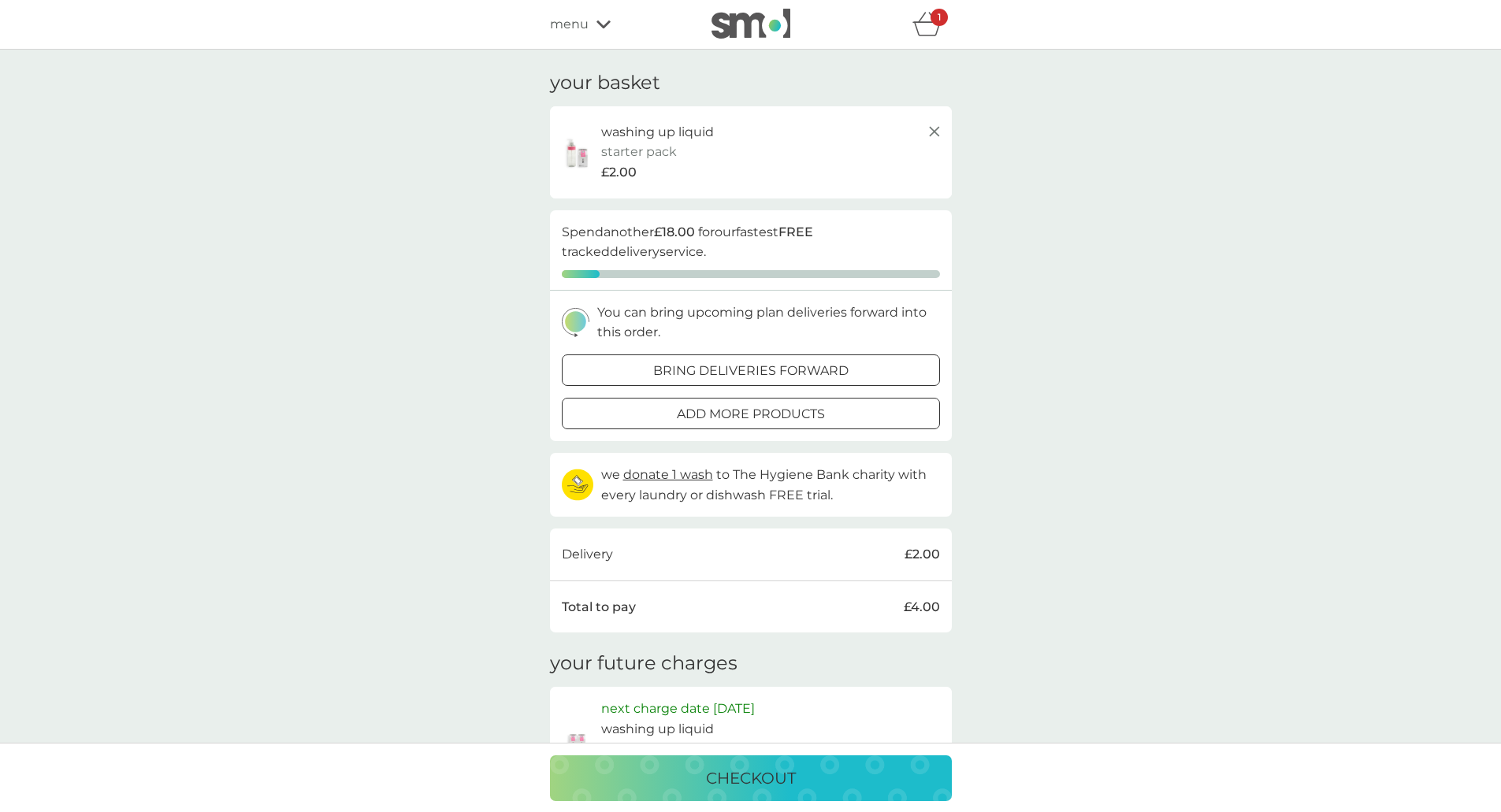
click at [749, 776] on p "checkout" at bounding box center [750, 778] width 90 height 26
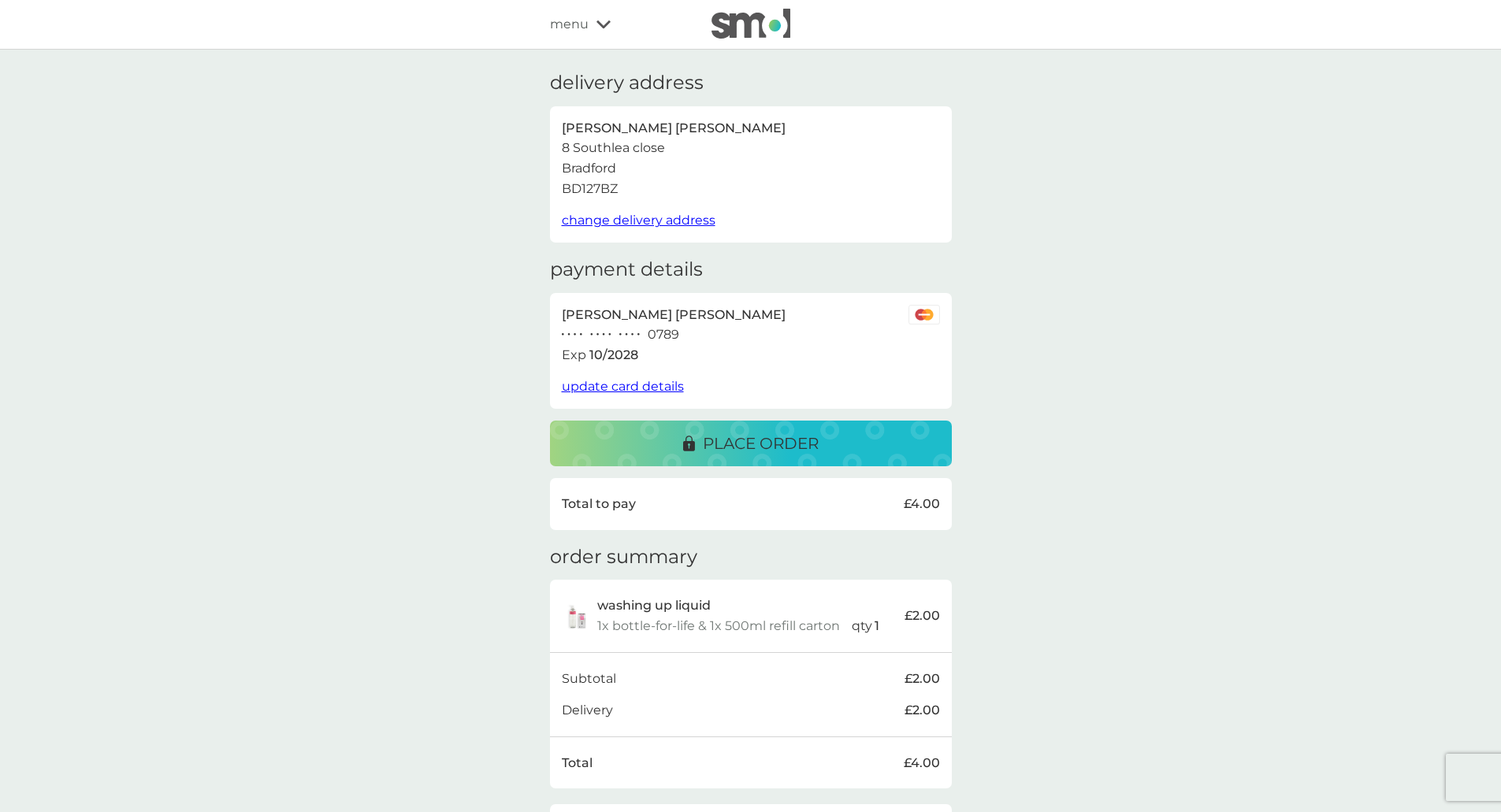
click at [1116, 278] on div "delivery address [PERSON_NAME] [STREET_ADDRESS] change delivery address payment…" at bounding box center [750, 459] width 1501 height 821
